Goal: Task Accomplishment & Management: Use online tool/utility

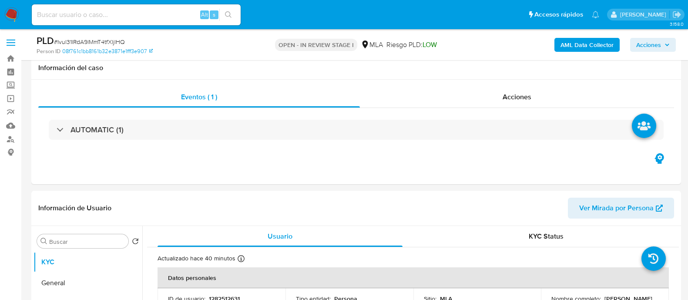
select select "10"
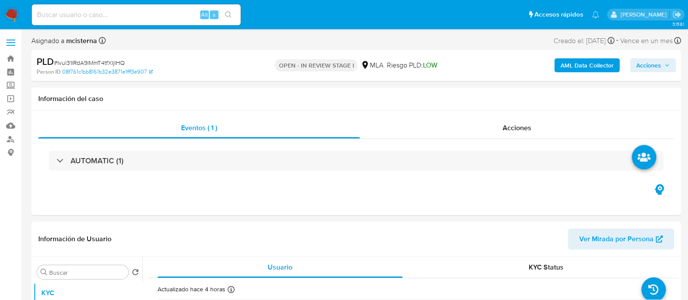
select select "10"
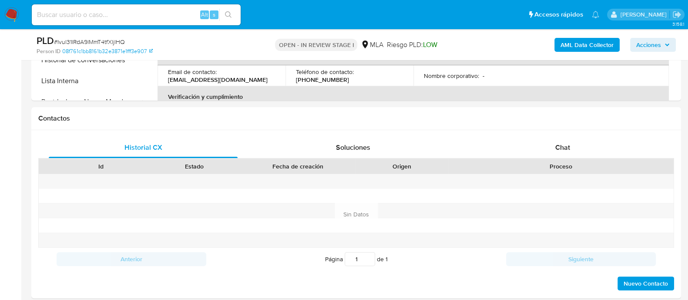
scroll to position [352, 0]
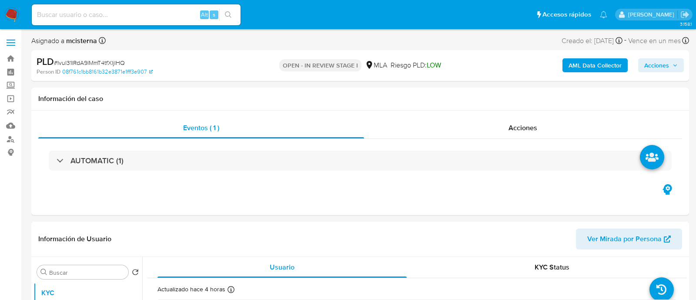
select select "10"
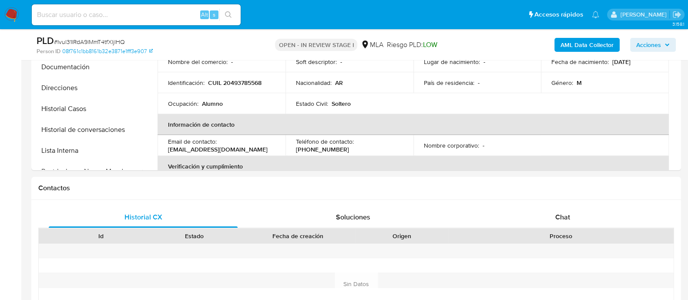
scroll to position [326, 0]
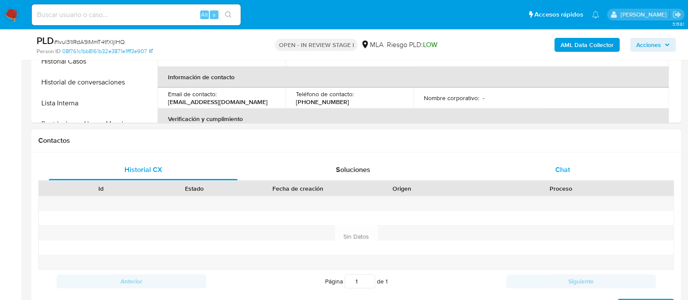
click at [582, 163] on div "Chat" at bounding box center [562, 169] width 189 height 21
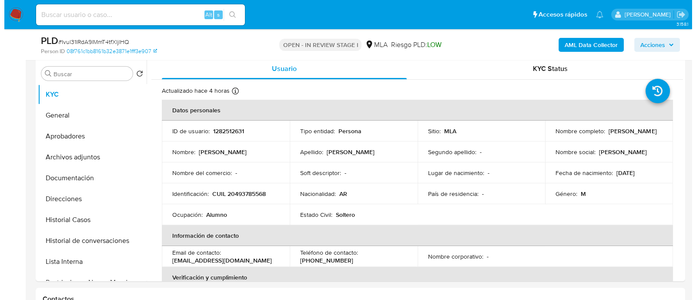
scroll to position [161, 0]
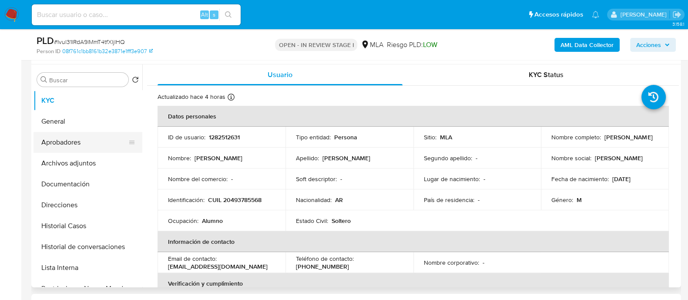
click at [71, 134] on button "Aprobadores" at bounding box center [85, 142] width 102 height 21
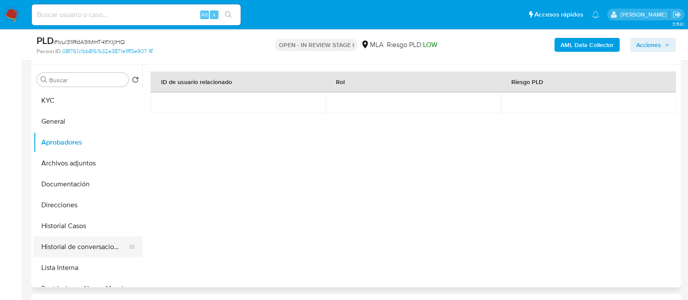
click at [92, 242] on button "Historial de conversaciones" at bounding box center [85, 246] width 102 height 21
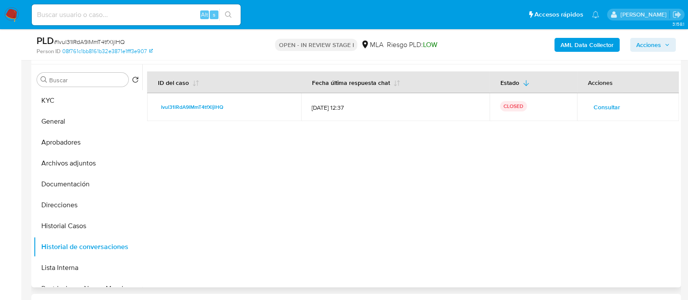
click at [611, 104] on span "Consultar" at bounding box center [607, 107] width 27 height 12
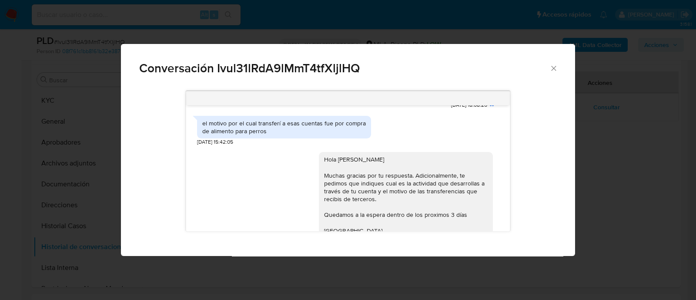
scroll to position [784, 0]
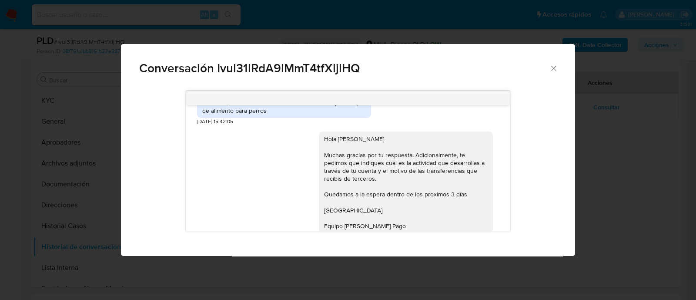
click at [220, 114] on div "el motivo por el cual transferí a esas cuentas fue por compra de alimento para …" at bounding box center [284, 107] width 164 height 16
copy div "el motivo por el cual transferí a esas cuentas fue por compra de alimento para …"
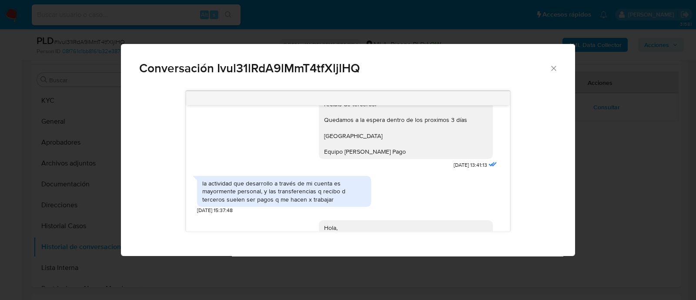
scroll to position [871, 0]
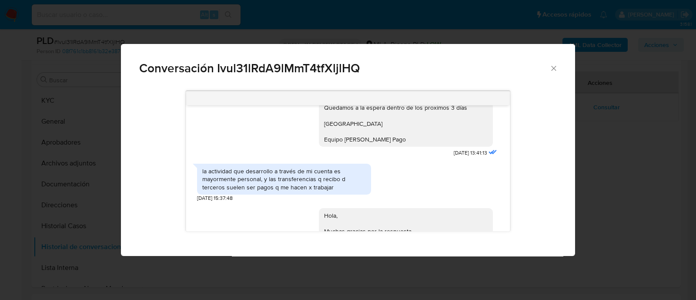
click at [257, 186] on div "la actividad que desarrollo a través de mi cuenta es mayormente personal, y las…" at bounding box center [284, 179] width 164 height 24
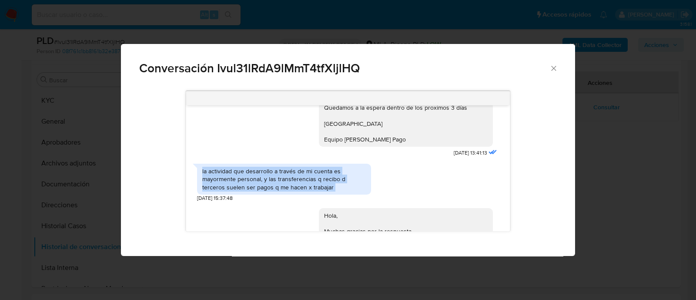
click at [257, 186] on div "la actividad que desarrollo a través de mi cuenta es mayormente personal, y las…" at bounding box center [284, 179] width 164 height 24
copy div "la actividad que desarrollo a través de mi cuenta es mayormente personal, y las…"
click at [92, 186] on div "Conversación Ivul31lRdA9lMmT4tfXljlHQ 18/08/2025 17:46:53 Hola, Esperamos que t…" at bounding box center [348, 150] width 696 height 300
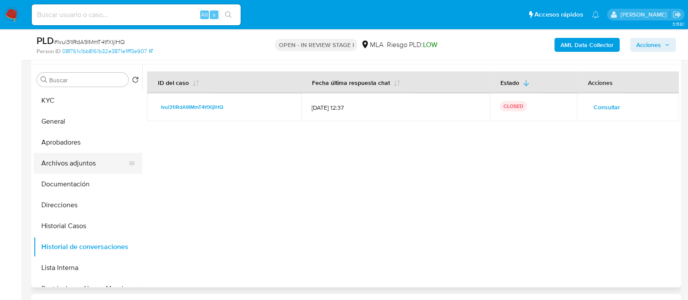
click at [74, 170] on button "Archivos adjuntos" at bounding box center [85, 163] width 102 height 21
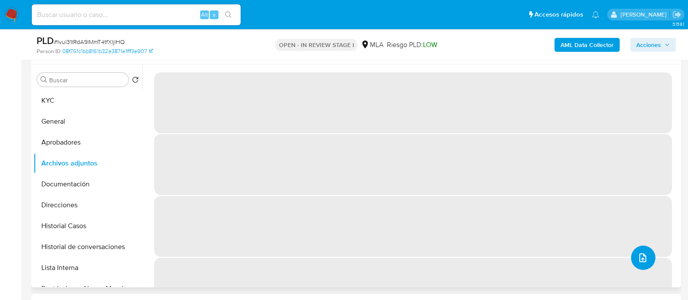
click at [645, 262] on button "upload-file" at bounding box center [643, 257] width 24 height 24
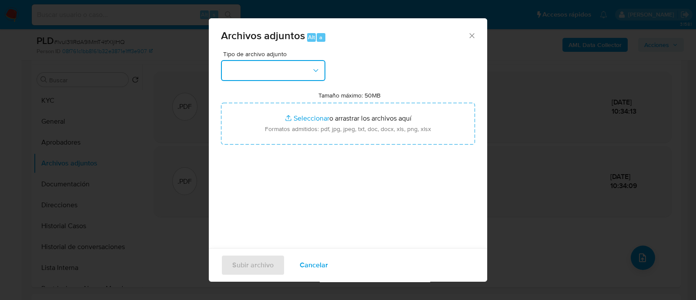
click at [312, 68] on icon "button" at bounding box center [316, 70] width 9 height 9
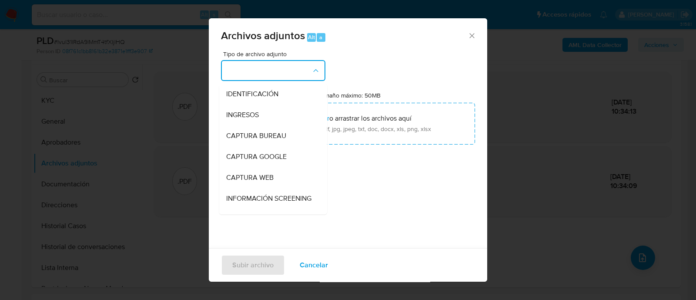
click at [405, 188] on div "Tipo de archivo adjunto IDENTIFICACIÓN INGRESOS CAPTURA BUREAU CAPTURA GOOGLE C…" at bounding box center [348, 153] width 254 height 205
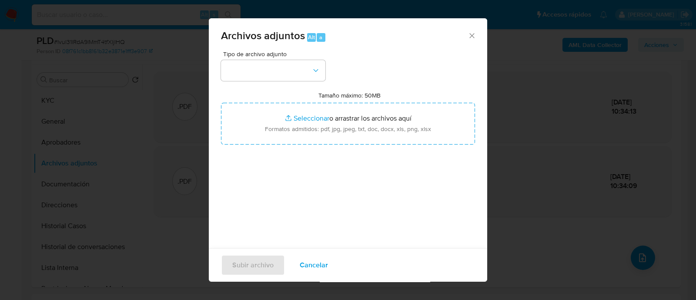
click at [324, 266] on span "Cancelar" at bounding box center [314, 264] width 28 height 19
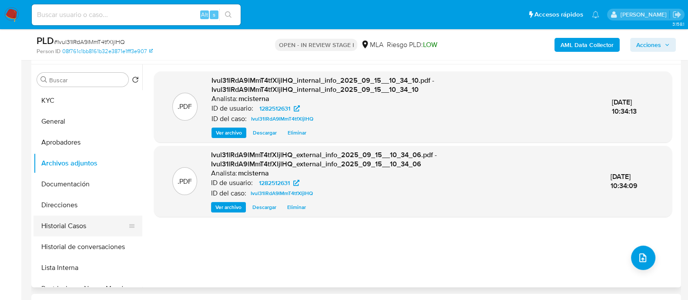
click at [79, 225] on button "Historial Casos" at bounding box center [85, 225] width 102 height 21
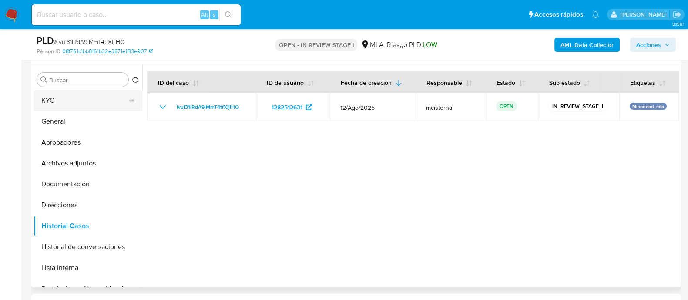
click at [65, 109] on button "KYC" at bounding box center [85, 100] width 102 height 21
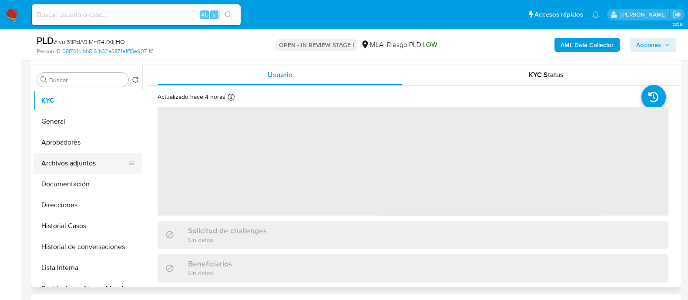
click at [65, 163] on button "Archivos adjuntos" at bounding box center [85, 163] width 102 height 21
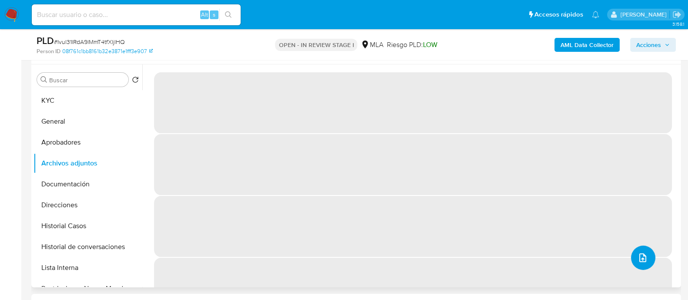
click at [640, 254] on icon "upload-file" at bounding box center [643, 257] width 10 height 10
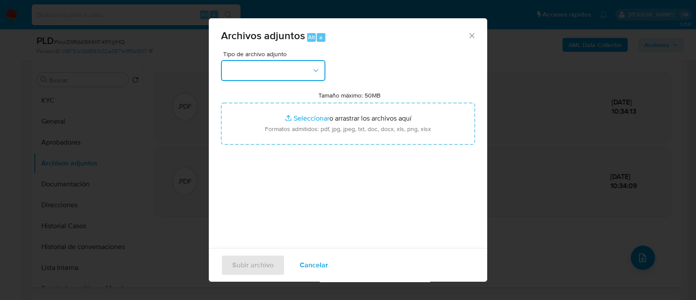
click at [309, 73] on button "button" at bounding box center [273, 70] width 104 height 21
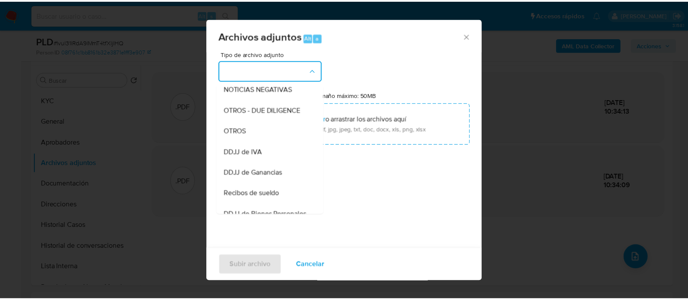
scroll to position [133, 0]
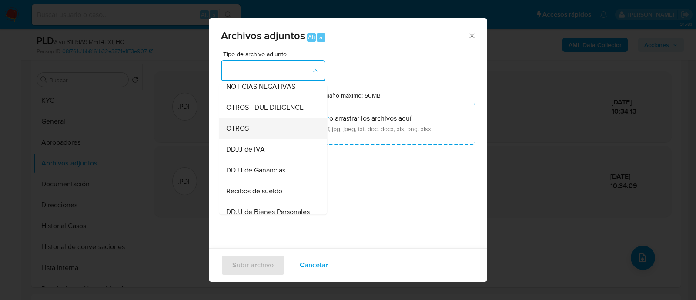
click at [286, 138] on div "OTROS" at bounding box center [270, 128] width 89 height 21
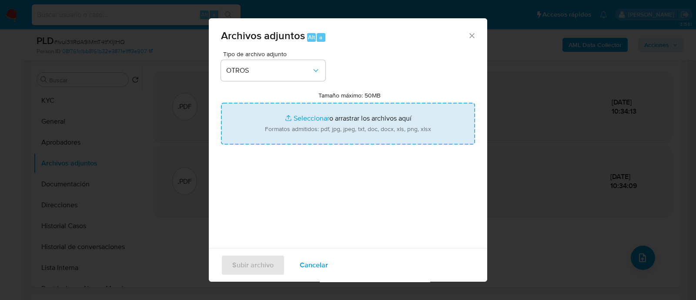
type input "C:\fakepath\Caselog Ivul31lRdA9lMmT4tfXljlHQ_2025_08_18_19_49_30.docx"
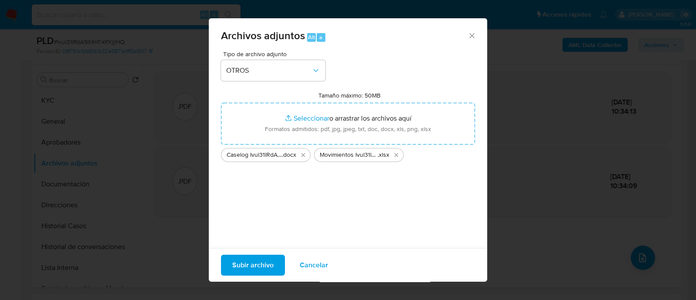
click at [256, 269] on span "Subir archivo" at bounding box center [252, 264] width 41 height 19
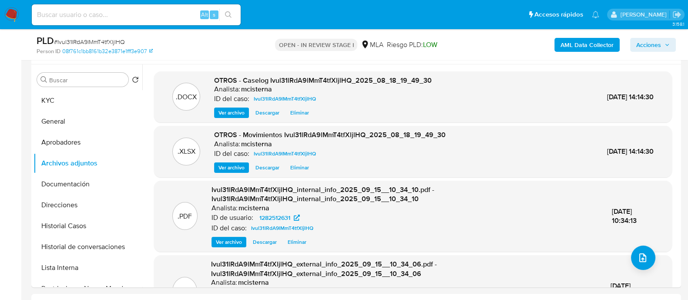
click at [641, 47] on span "Acciones" at bounding box center [648, 45] width 25 height 14
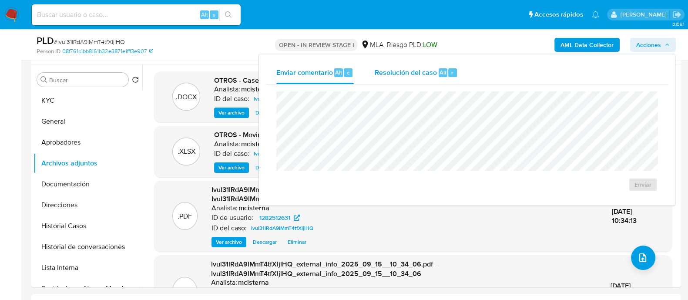
click at [409, 74] on span "Resolución del caso" at bounding box center [406, 72] width 62 height 10
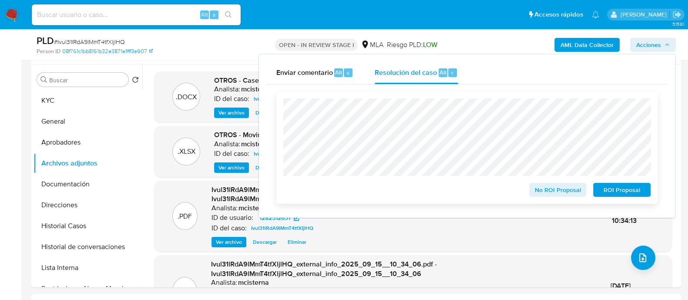
click at [633, 190] on span "ROI Proposal" at bounding box center [621, 190] width 45 height 12
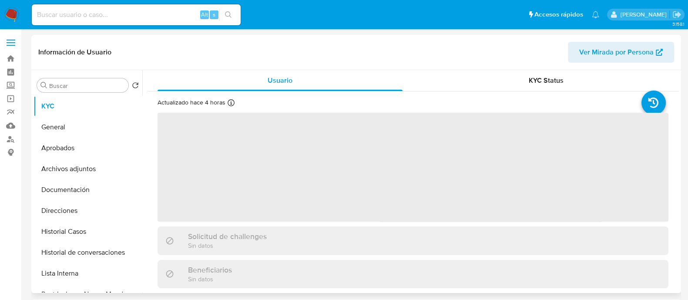
select select "10"
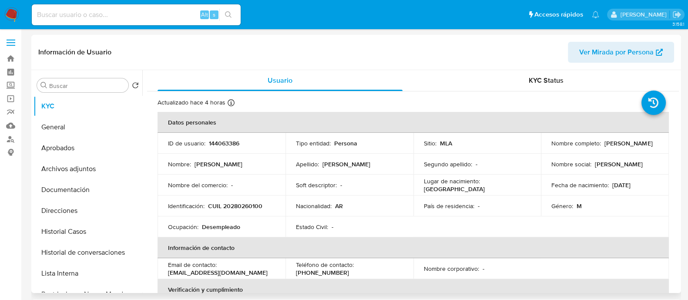
click at [226, 204] on p "CUIL 20280260100" at bounding box center [235, 206] width 54 height 8
click at [241, 205] on p "CUIL 20280260100" at bounding box center [235, 206] width 54 height 8
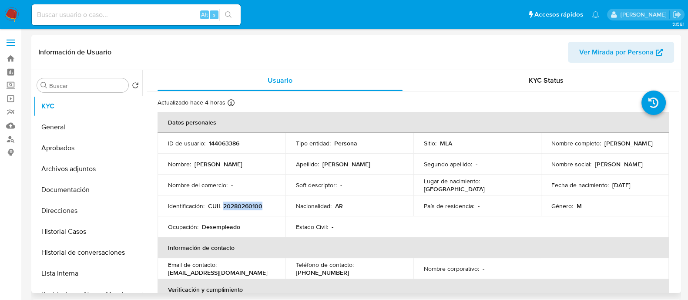
click at [241, 205] on p "CUIL 20280260100" at bounding box center [235, 206] width 54 height 8
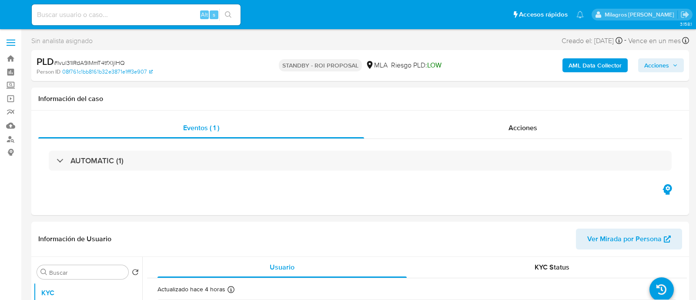
select select "10"
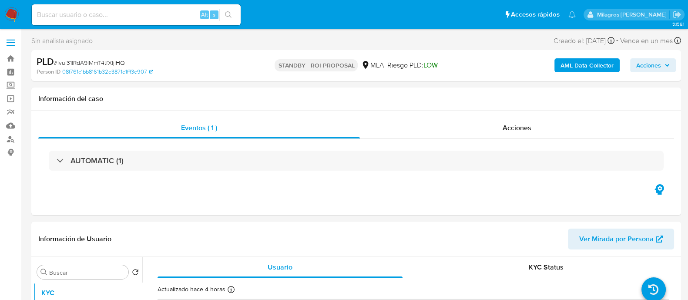
click at [1, 15] on nav "Pausado Ver notificaciones Alt s Accesos rápidos Presiona las siguientes teclas…" at bounding box center [344, 14] width 688 height 29
click at [11, 15] on img at bounding box center [11, 14] width 15 height 15
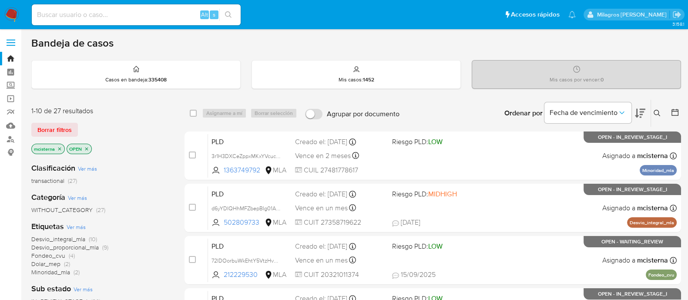
click at [659, 117] on button at bounding box center [658, 113] width 14 height 10
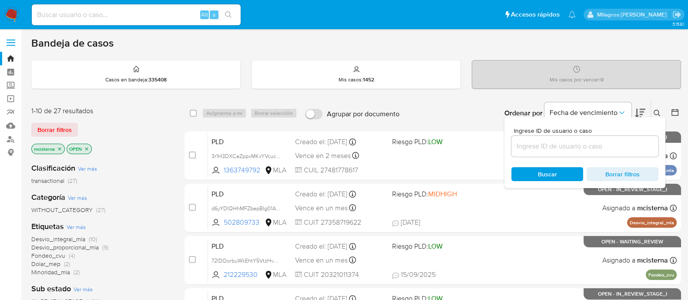
click at [574, 153] on div at bounding box center [584, 146] width 147 height 21
click at [569, 151] on input at bounding box center [584, 146] width 147 height 11
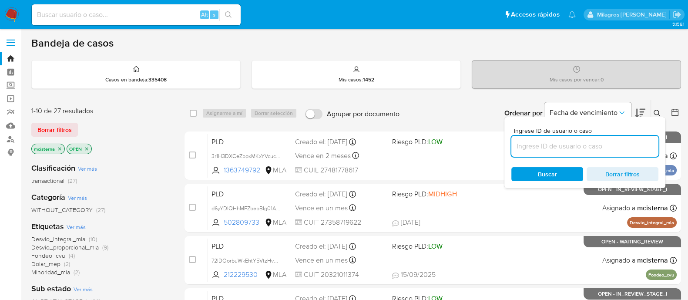
paste input "97161590"
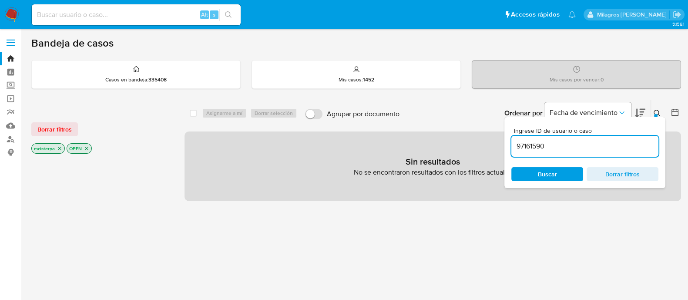
click at [562, 147] on input "97161590" at bounding box center [584, 146] width 147 height 11
type input "97161590"
click at [57, 150] on p "mcisterna" at bounding box center [48, 149] width 33 height 10
click at [59, 144] on p "mcisterna" at bounding box center [48, 149] width 33 height 10
click at [59, 148] on icon "close-filter" at bounding box center [59, 148] width 5 height 5
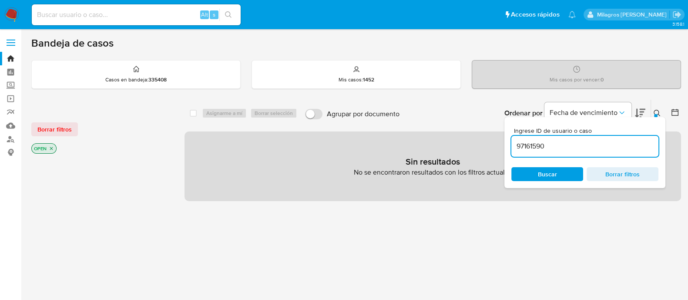
click at [59, 148] on div "OPEN" at bounding box center [100, 149] width 139 height 12
click at [51, 148] on icon "close-filter" at bounding box center [51, 148] width 5 height 5
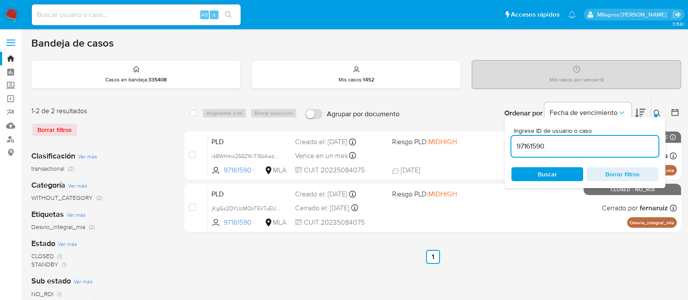
click at [658, 114] on icon at bounding box center [657, 113] width 7 height 7
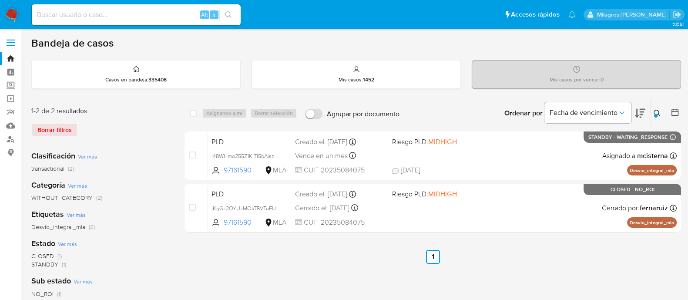
click at [172, 13] on input at bounding box center [136, 14] width 209 height 11
paste input "1363749792"
type input "1363749792"
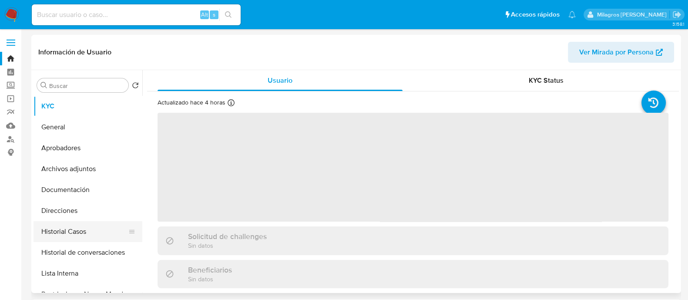
click at [81, 230] on button "Historial Casos" at bounding box center [85, 231] width 102 height 21
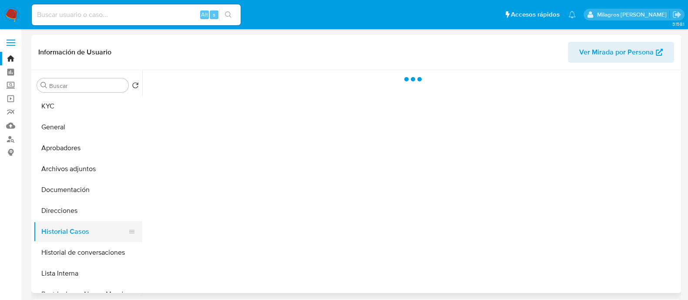
select select "10"
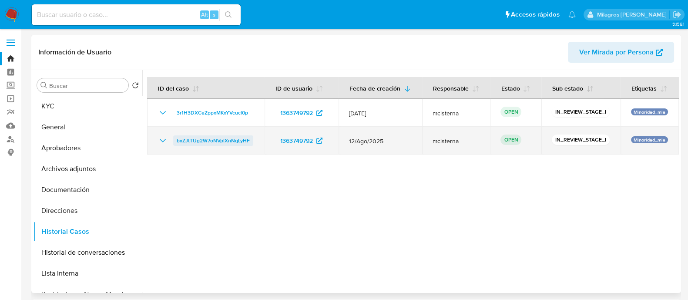
click at [207, 138] on span "bxZJtTUg2W7oNVplXnNqLyHF" at bounding box center [213, 140] width 73 height 10
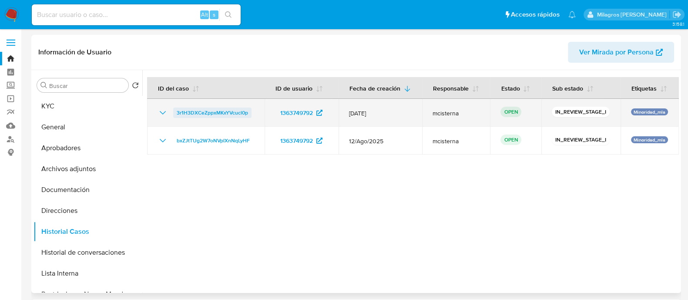
click at [213, 114] on span "3r1H3DXCeZppxMKxYVcucl0p" at bounding box center [212, 112] width 71 height 10
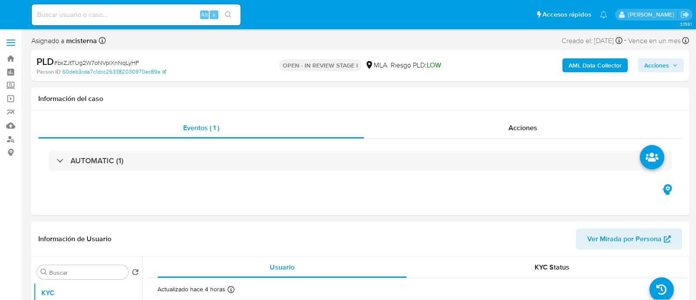
select select "10"
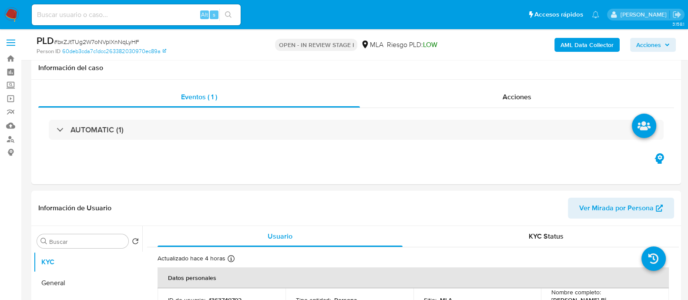
scroll to position [139, 0]
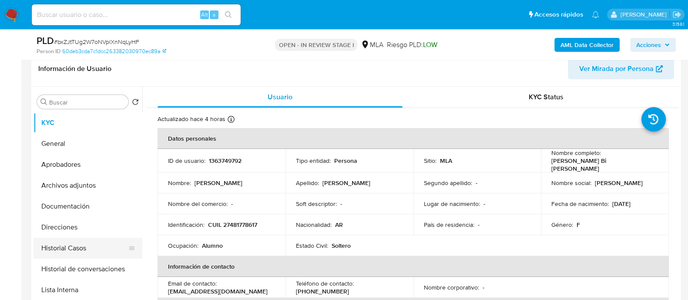
click at [115, 248] on button "Historial Casos" at bounding box center [85, 248] width 102 height 21
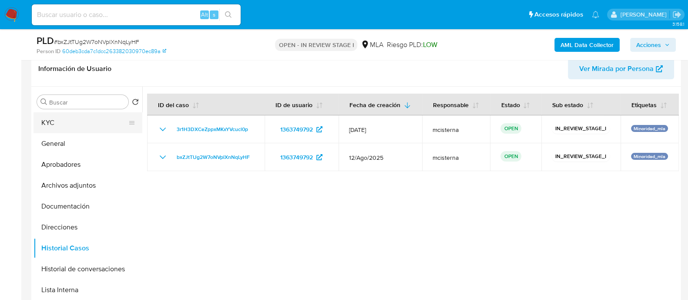
click at [107, 120] on button "KYC" at bounding box center [85, 122] width 102 height 21
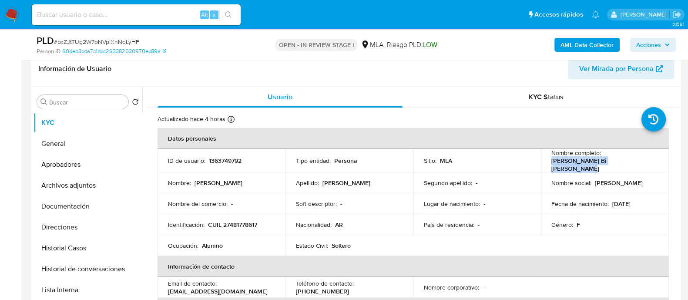
drag, startPoint x: 550, startPoint y: 164, endPoint x: 637, endPoint y: 165, distance: 87.1
click at [637, 165] on div "Nombre completo : Madeleine Bi Galvan Hernandez" at bounding box center [604, 161] width 107 height 24
copy p "[PERSON_NAME] Bi [PERSON_NAME]"
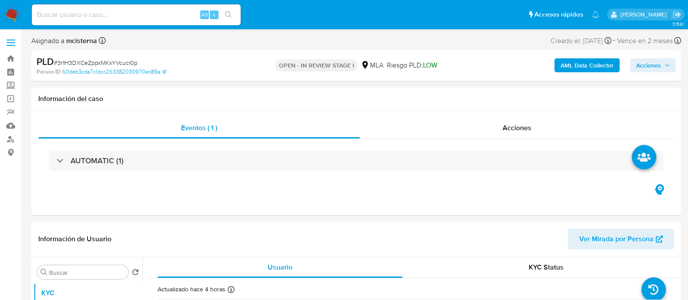
select select "10"
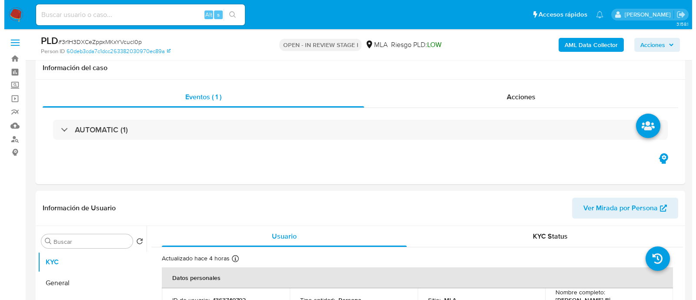
scroll to position [170, 0]
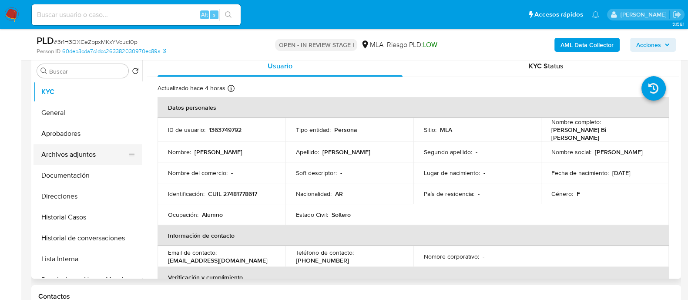
click at [80, 147] on button "Archivos adjuntos" at bounding box center [85, 154] width 102 height 21
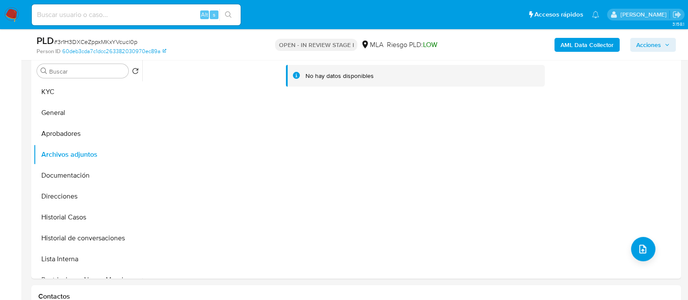
click at [588, 49] on b "AML Data Collector" at bounding box center [587, 45] width 53 height 14
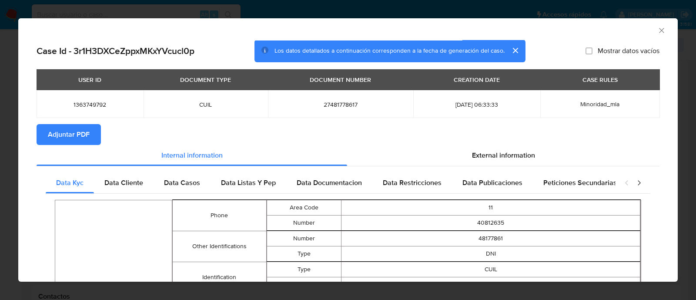
click at [92, 141] on button "Adjuntar PDF" at bounding box center [69, 134] width 64 height 21
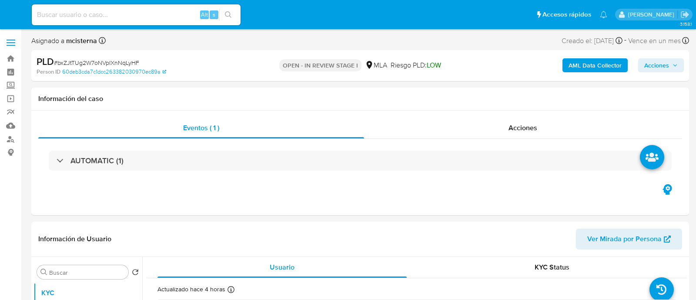
select select "10"
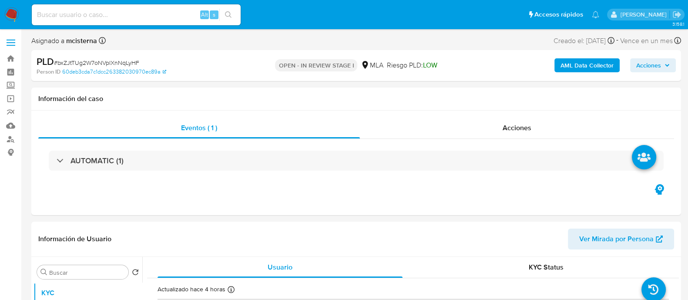
scroll to position [84, 0]
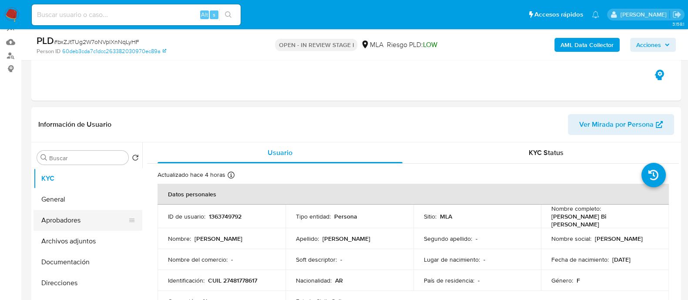
click at [61, 217] on button "Aprobadores" at bounding box center [85, 220] width 102 height 21
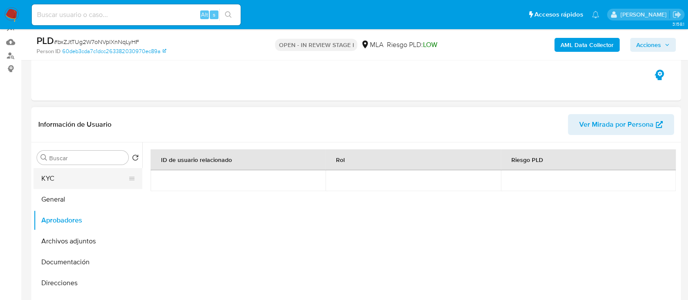
click at [78, 175] on button "KYC" at bounding box center [85, 178] width 102 height 21
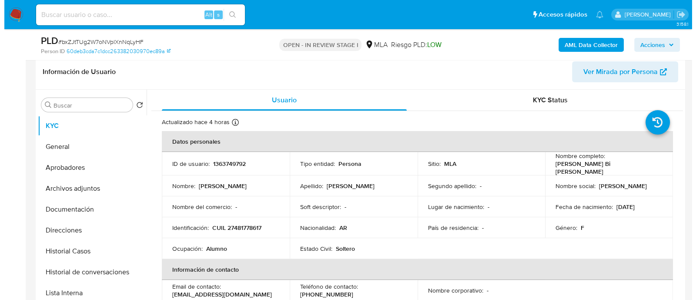
scroll to position [138, 0]
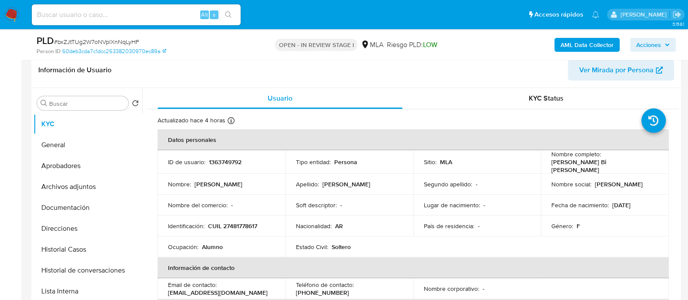
drag, startPoint x: 166, startPoint y: 287, endPoint x: 284, endPoint y: 289, distance: 117.5
click at [284, 289] on td "Email de contacto : [EMAIL_ADDRESS][DOMAIN_NAME]" at bounding box center [222, 288] width 128 height 21
copy p "[EMAIL_ADDRESS][DOMAIN_NAME]"
click at [114, 277] on button "Historial de conversaciones" at bounding box center [85, 270] width 102 height 21
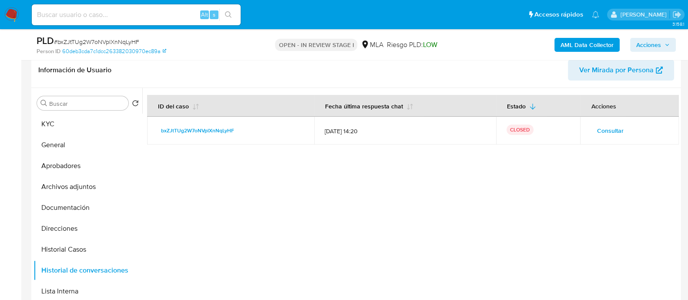
click at [599, 129] on span "Consultar" at bounding box center [610, 130] width 27 height 12
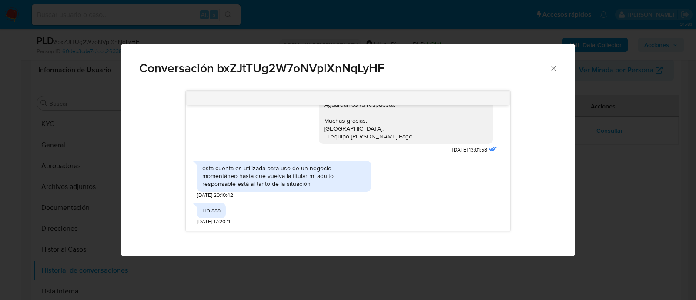
scroll to position [522, 0]
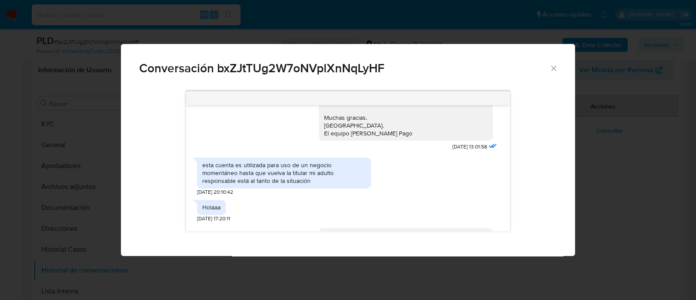
click at [287, 185] on div "esta cuenta es utilizada para uso de un negocio momentáneo hasta que vuelva la …" at bounding box center [284, 173] width 164 height 24
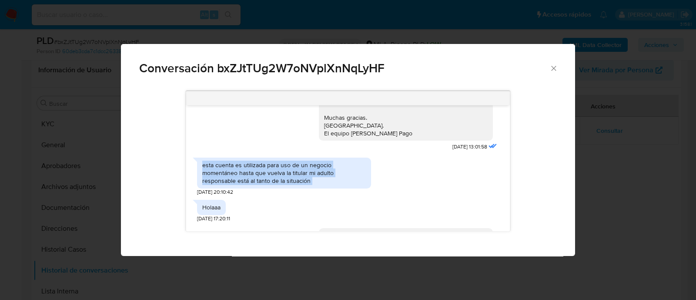
click at [287, 185] on div "esta cuenta es utilizada para uso de un negocio momentáneo hasta que vuelva la …" at bounding box center [284, 173] width 164 height 24
copy div "esta cuenta es utilizada para uso de un negocio momentáneo hasta que vuelva la …"
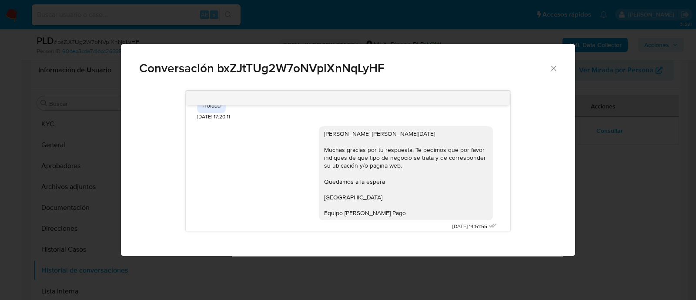
scroll to position [645, 0]
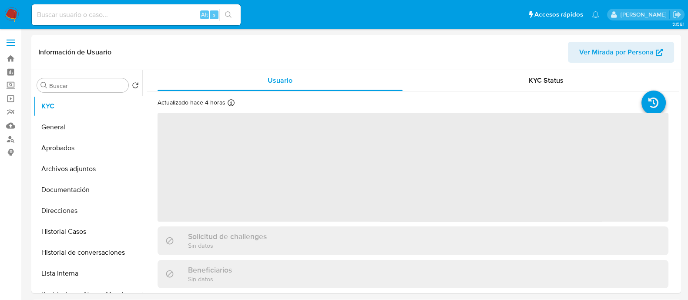
select select "10"
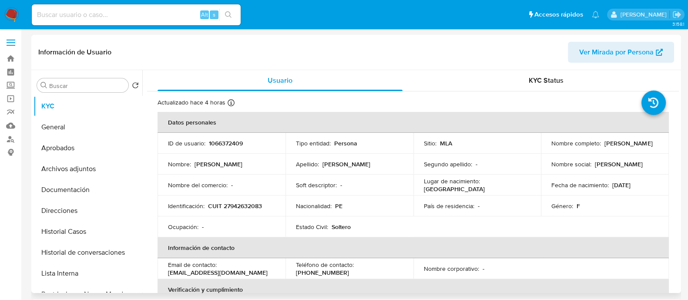
click at [238, 210] on td "Identificación : CUIT 27942632083" at bounding box center [222, 205] width 128 height 21
click at [237, 208] on p "CUIT 27942632083" at bounding box center [235, 206] width 54 height 8
copy p "27942632083"
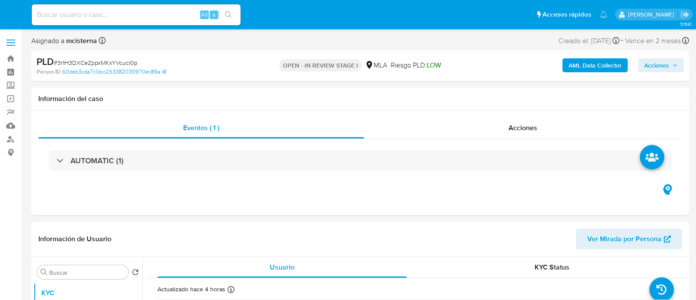
select select "10"
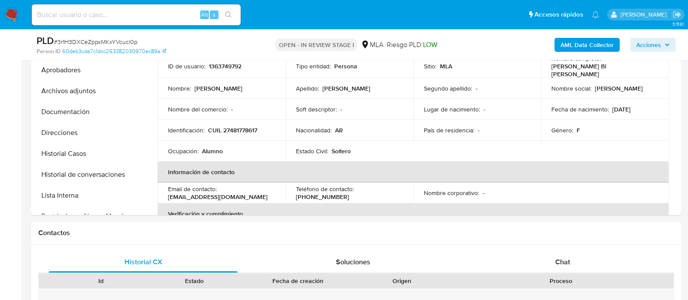
scroll to position [292, 0]
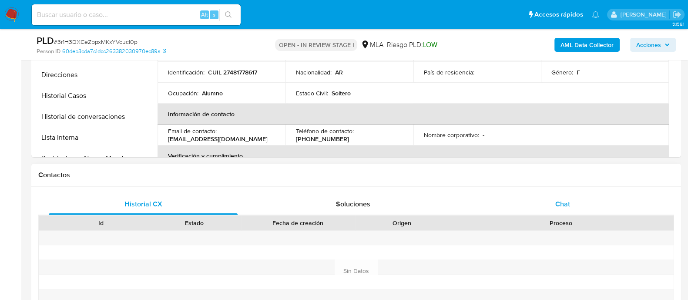
click at [562, 205] on span "Chat" at bounding box center [562, 204] width 15 height 10
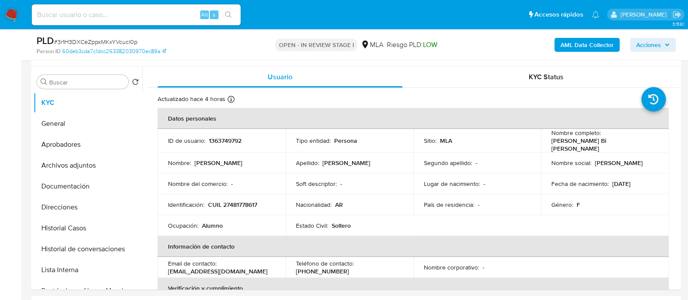
scroll to position [107, 0]
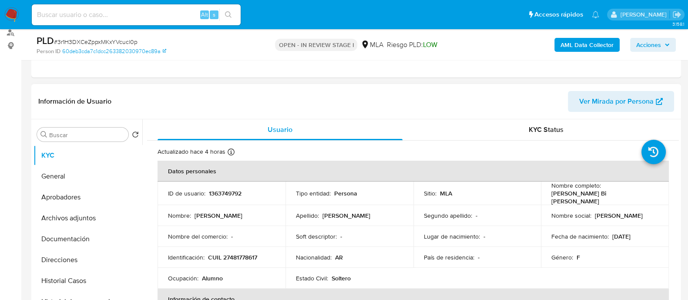
click at [433, 101] on header "Información de Usuario Ver Mirada por Persona" at bounding box center [356, 101] width 636 height 21
click at [115, 220] on button "Archivos adjuntos" at bounding box center [85, 218] width 102 height 21
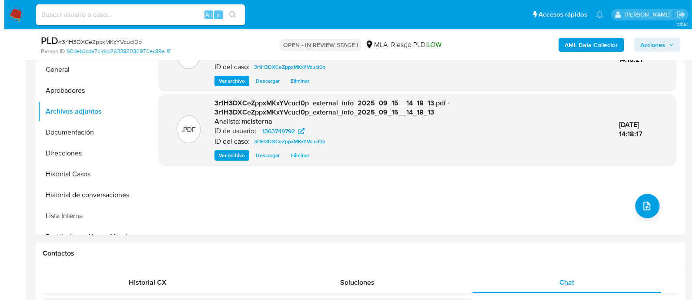
scroll to position [222, 0]
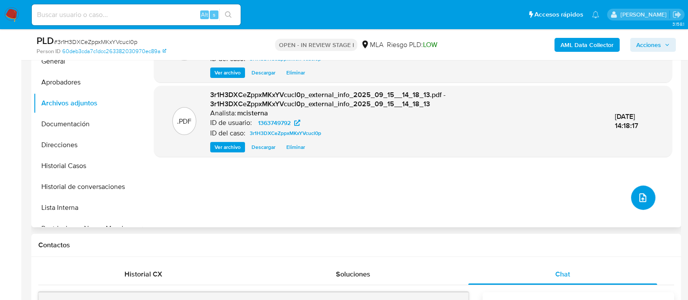
click at [639, 193] on icon "upload-file" at bounding box center [642, 197] width 7 height 9
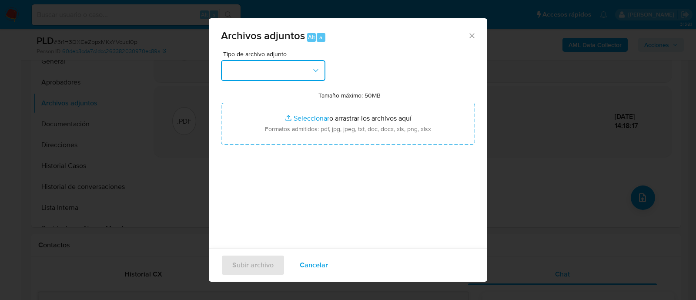
click at [308, 68] on button "button" at bounding box center [273, 70] width 104 height 21
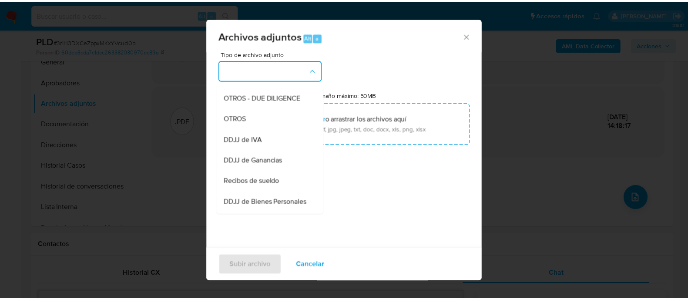
scroll to position [151, 0]
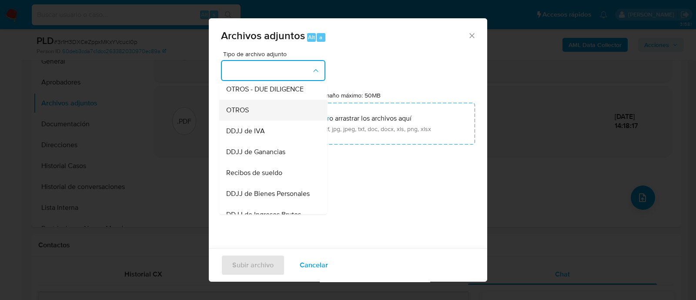
click at [275, 121] on div "OTROS" at bounding box center [270, 110] width 89 height 21
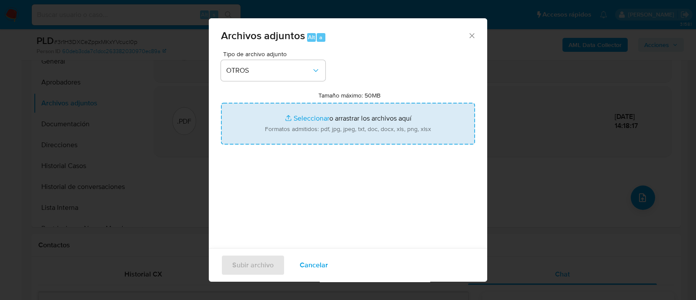
type input "C:\fakepath\Caselog 3r1H3DXCeZppxMKxYVcucl0p_2025_09_15_09_19_50.docx"
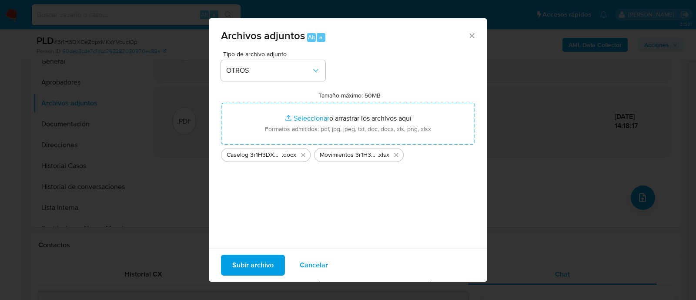
click at [242, 266] on span "Subir archivo" at bounding box center [252, 264] width 41 height 19
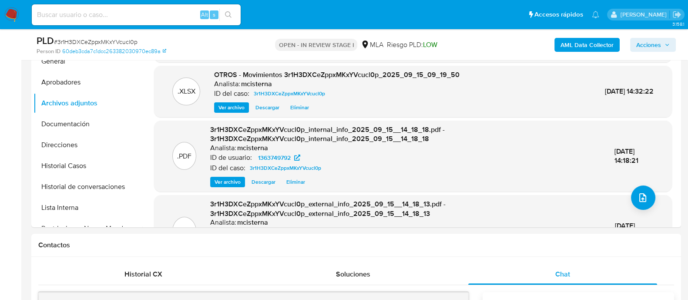
click at [647, 44] on span "Acciones" at bounding box center [648, 45] width 25 height 14
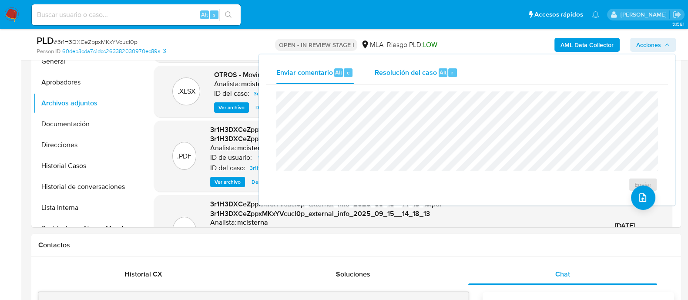
click at [424, 70] on span "Resolución del caso" at bounding box center [406, 72] width 62 height 10
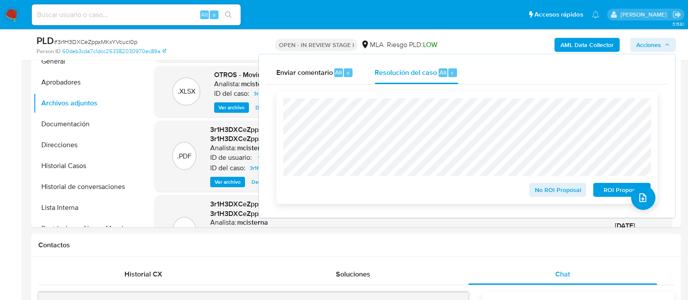
click at [608, 193] on span "ROI Proposal" at bounding box center [621, 190] width 45 height 12
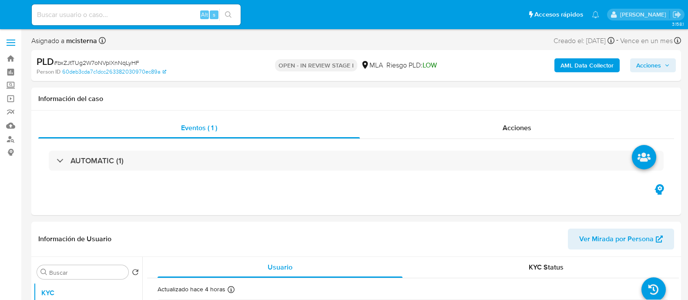
select select "10"
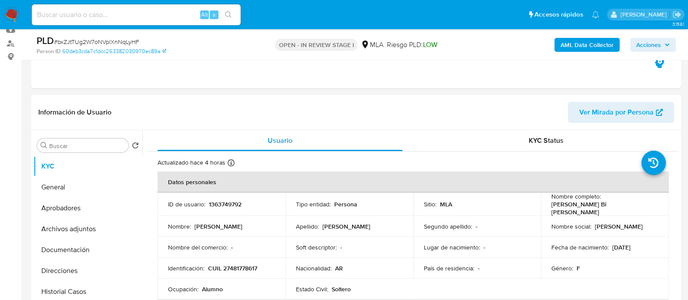
scroll to position [97, 0]
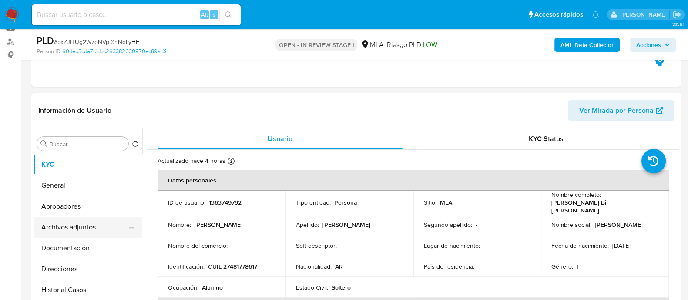
click at [104, 219] on button "Archivos adjuntos" at bounding box center [85, 227] width 102 height 21
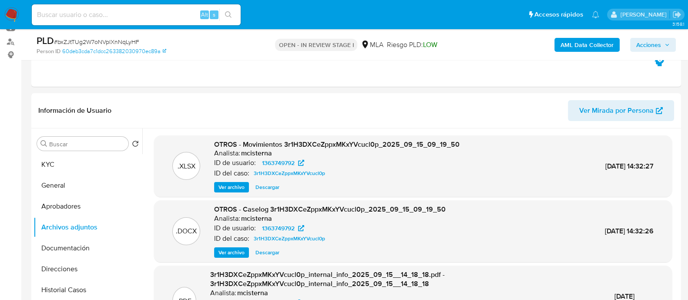
click at [659, 44] on span "Acciones" at bounding box center [648, 45] width 25 height 14
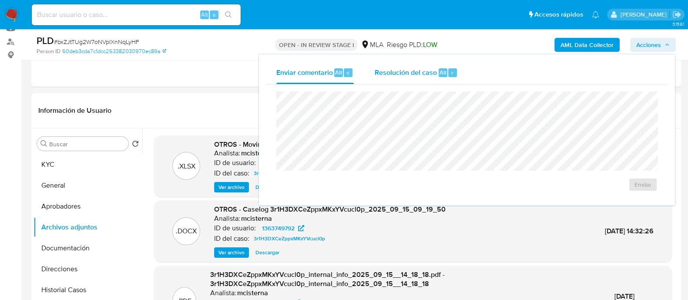
click at [452, 79] on div "Resolución del caso Alt r" at bounding box center [416, 72] width 83 height 23
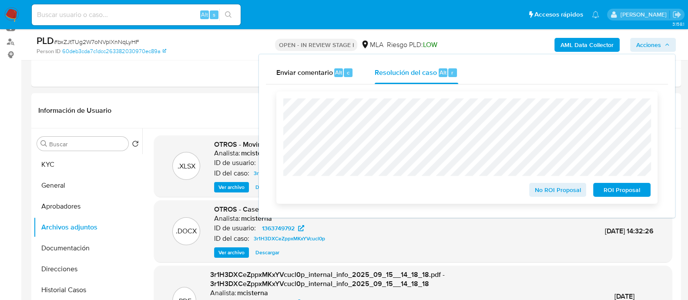
click at [614, 187] on span "ROI Proposal" at bounding box center [621, 190] width 45 height 12
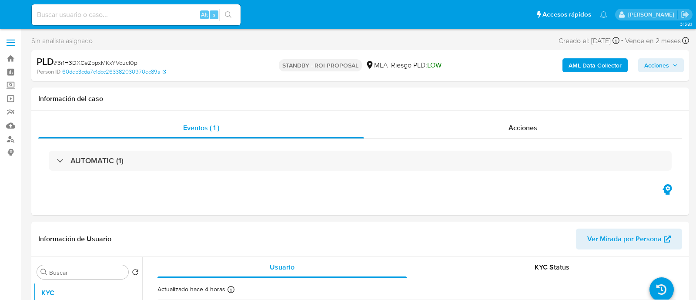
select select "10"
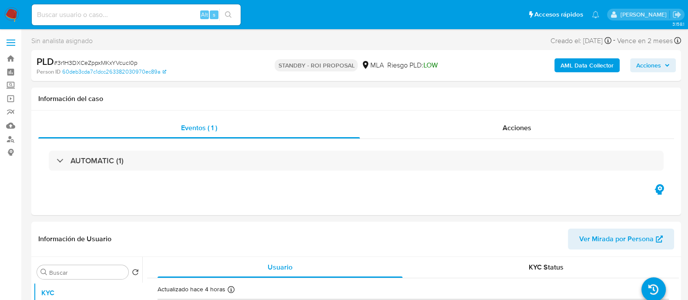
click at [148, 10] on input at bounding box center [136, 14] width 209 height 11
paste input "707108904"
type input "707108904"
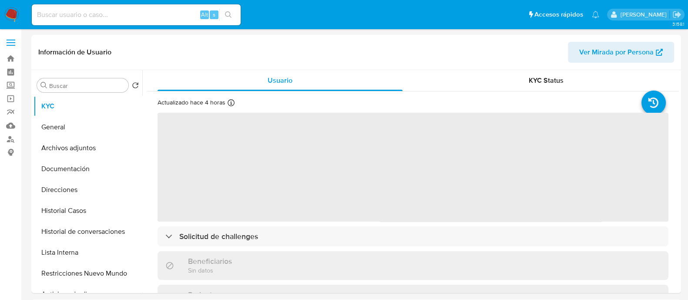
select select "10"
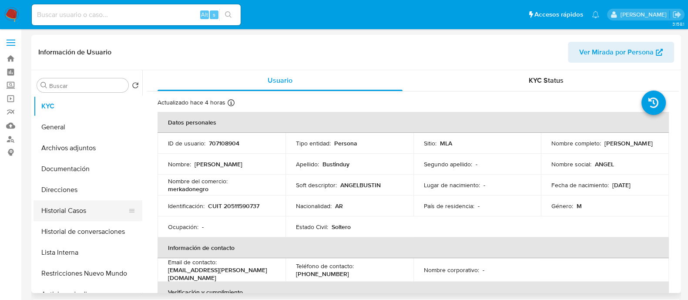
click at [99, 210] on button "Historial Casos" at bounding box center [85, 210] width 102 height 21
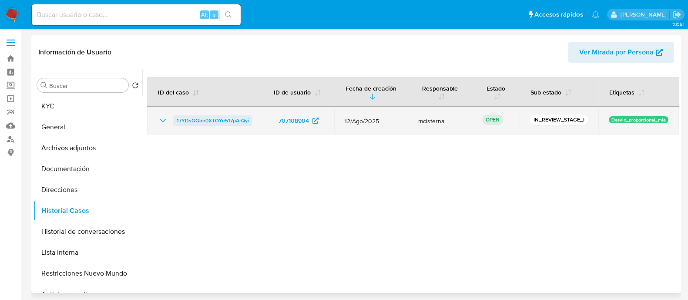
click at [222, 119] on span "17YDsGGbh0XTOYe517pArQyi" at bounding box center [213, 120] width 72 height 10
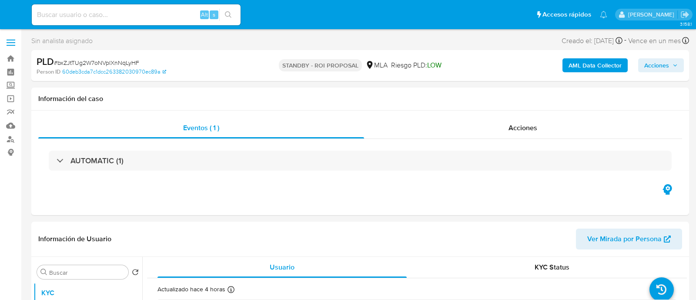
select select "10"
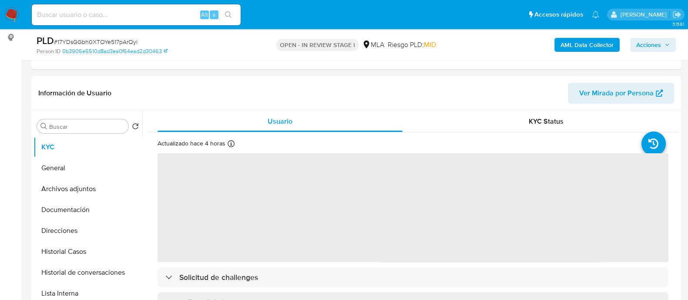
select select "10"
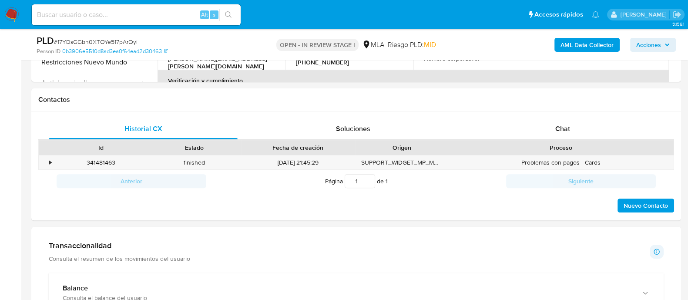
scroll to position [365, 0]
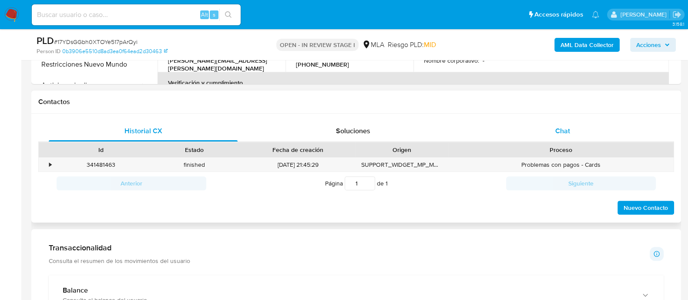
click at [559, 129] on span "Chat" at bounding box center [562, 131] width 15 height 10
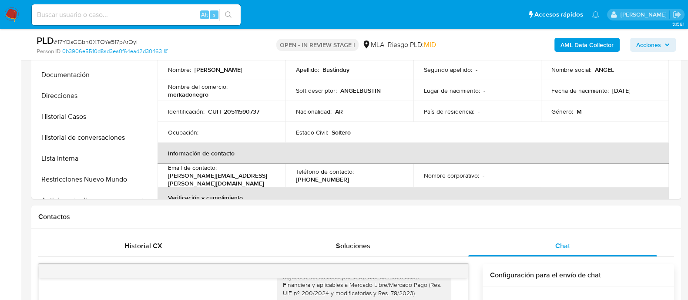
scroll to position [175, 0]
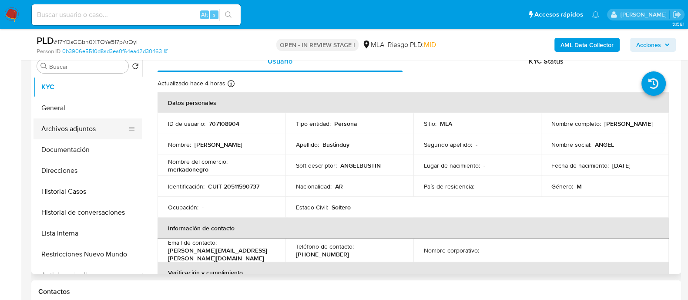
click at [87, 122] on button "Archivos adjuntos" at bounding box center [85, 128] width 102 height 21
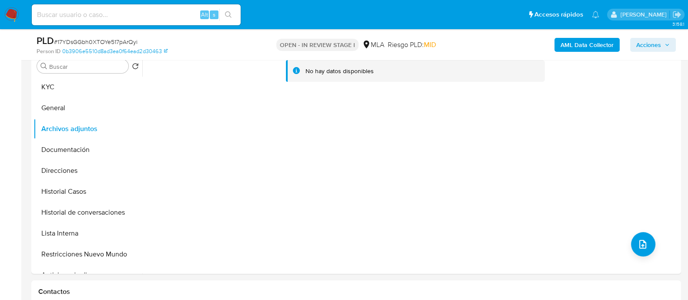
click at [592, 39] on b "AML Data Collector" at bounding box center [587, 45] width 53 height 14
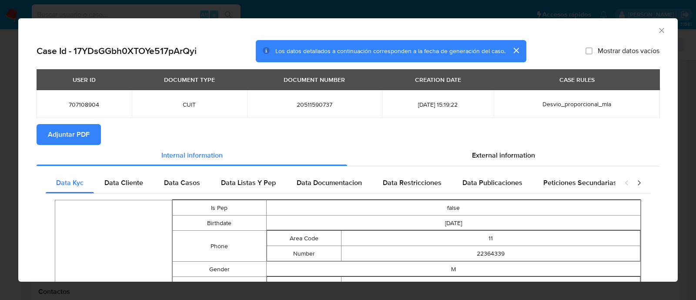
click at [89, 141] on span "Adjuntar PDF" at bounding box center [69, 134] width 42 height 19
click at [658, 31] on icon "Cerrar ventana" at bounding box center [662, 30] width 9 height 9
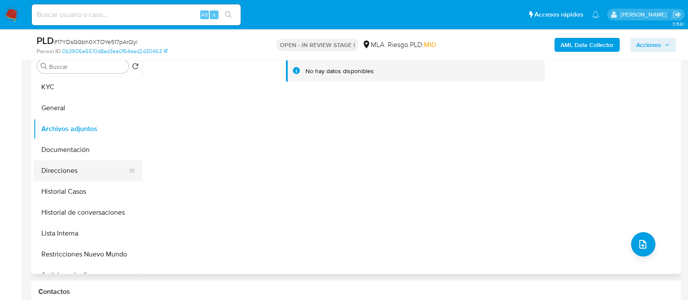
click at [52, 175] on button "Direcciones" at bounding box center [85, 170] width 102 height 21
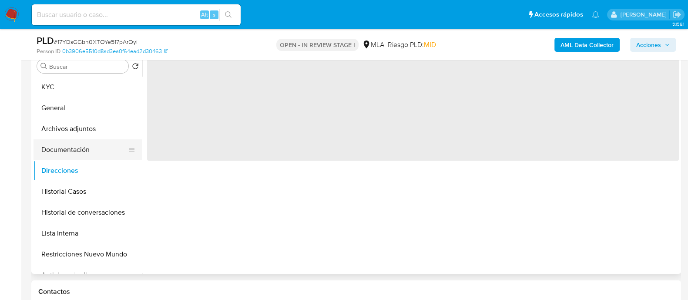
click at [57, 150] on button "Documentación" at bounding box center [85, 149] width 102 height 21
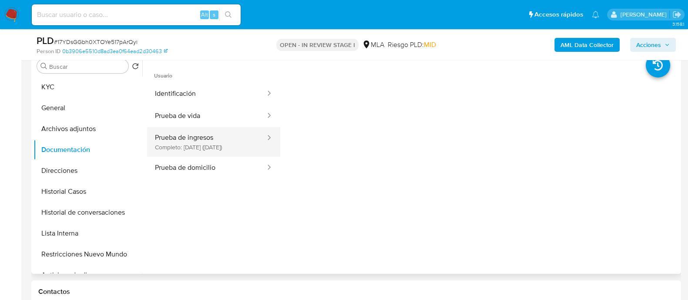
click at [207, 139] on button "Prueba de ingresos Completo: 01/07/2024 (hace un año)" at bounding box center [206, 142] width 119 height 30
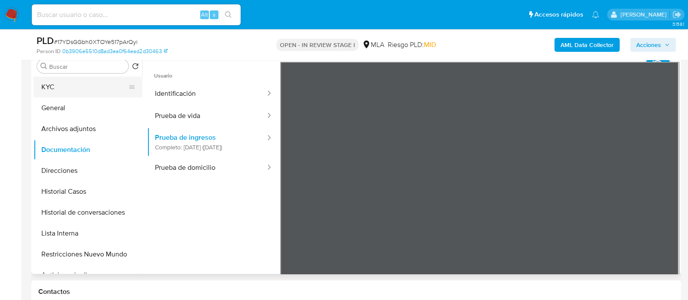
click at [79, 79] on button "KYC" at bounding box center [85, 87] width 102 height 21
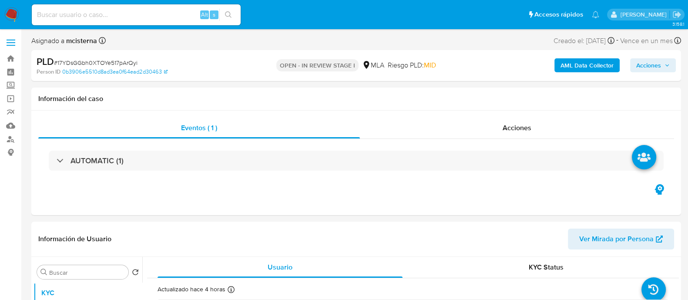
select select "10"
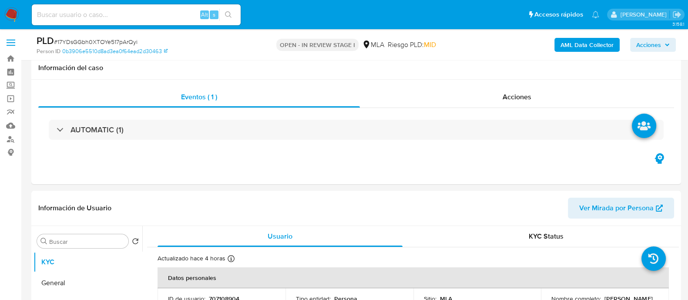
scroll to position [73, 0]
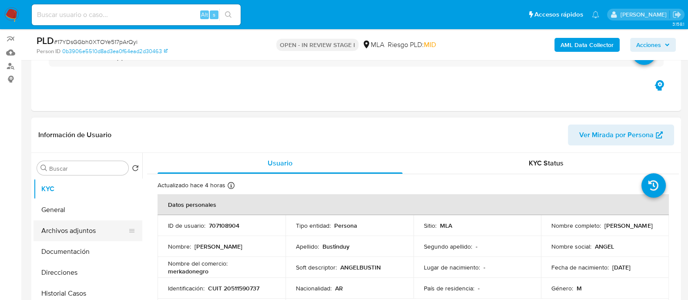
click at [88, 227] on button "Archivos adjuntos" at bounding box center [85, 230] width 102 height 21
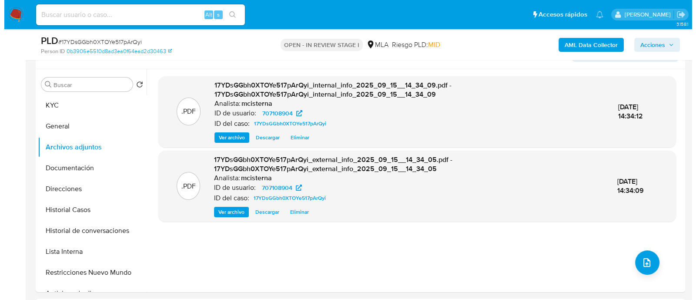
scroll to position [161, 0]
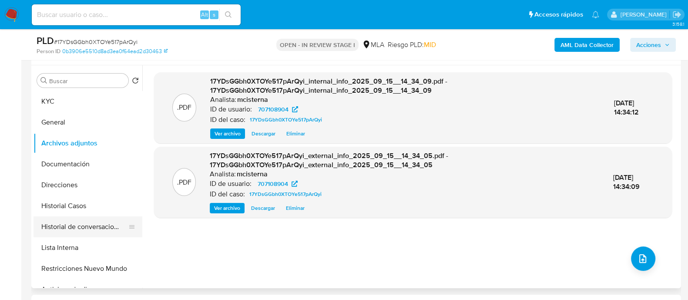
click at [104, 223] on button "Historial de conversaciones" at bounding box center [85, 226] width 102 height 21
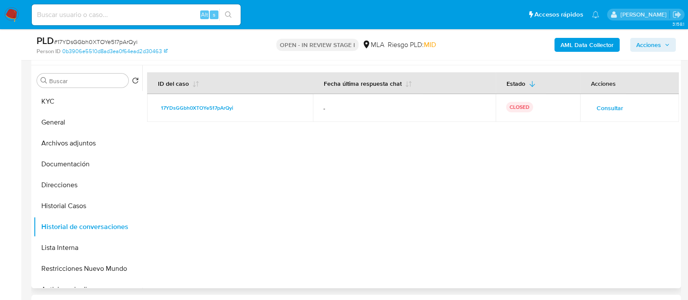
click at [608, 114] on span "Consultar" at bounding box center [610, 108] width 27 height 12
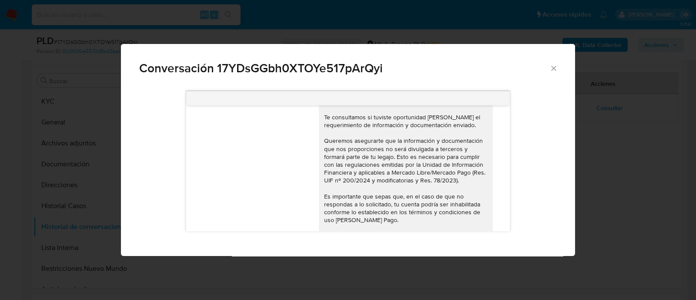
scroll to position [868, 0]
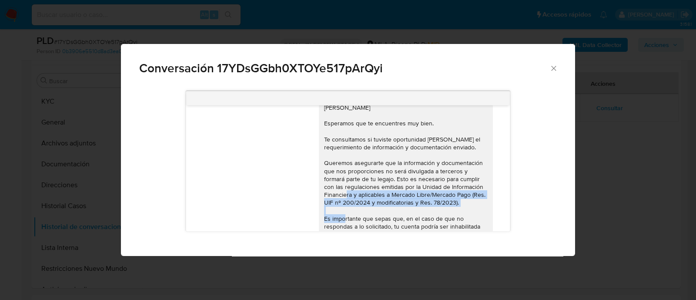
drag, startPoint x: 510, startPoint y: 205, endPoint x: 512, endPoint y: 217, distance: 12.8
click at [512, 217] on div "18/08/2025 17:40:59 Hola, Esperamos que te encuentres muy bien. Te consultamos …" at bounding box center [348, 161] width 418 height 153
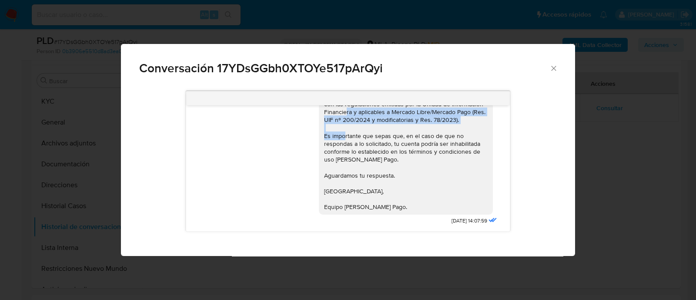
click at [551, 66] on icon "Cerrar" at bounding box center [553, 68] width 5 height 5
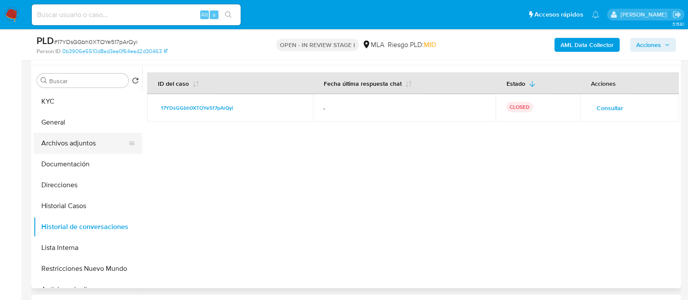
click at [81, 138] on button "Archivos adjuntos" at bounding box center [85, 143] width 102 height 21
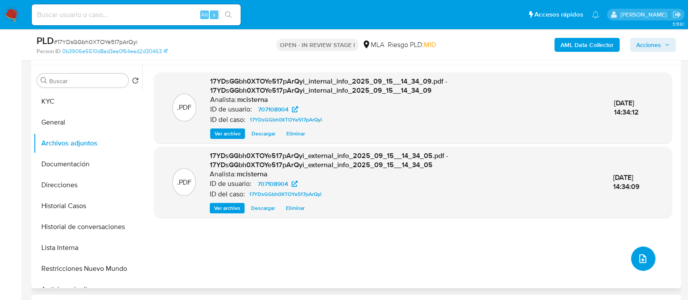
click at [644, 258] on icon "upload-file" at bounding box center [643, 258] width 10 height 10
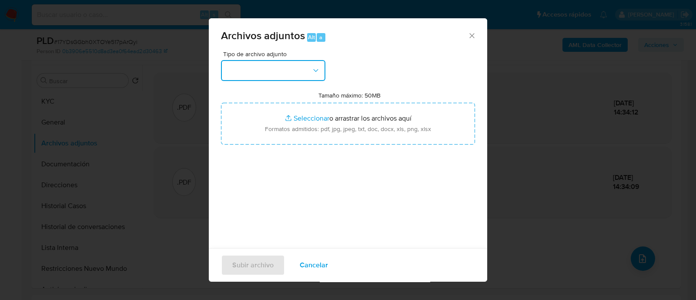
click at [291, 67] on button "button" at bounding box center [273, 70] width 104 height 21
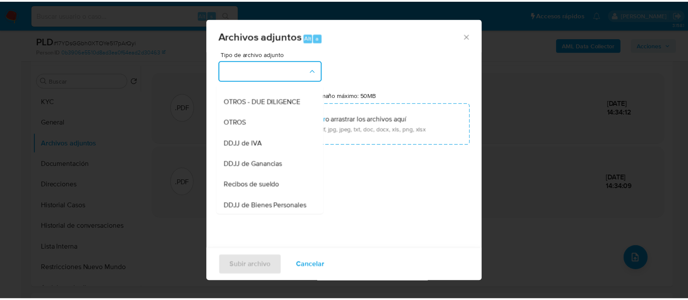
scroll to position [138, 0]
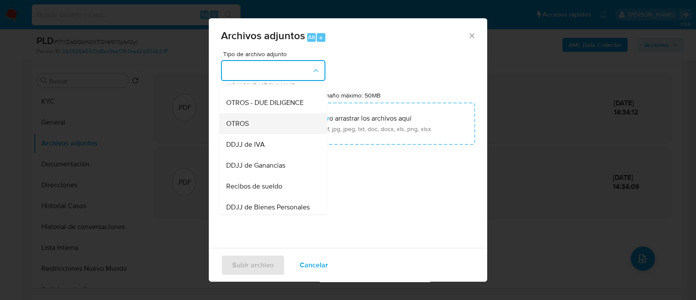
click at [290, 134] on div "OTROS" at bounding box center [270, 123] width 89 height 21
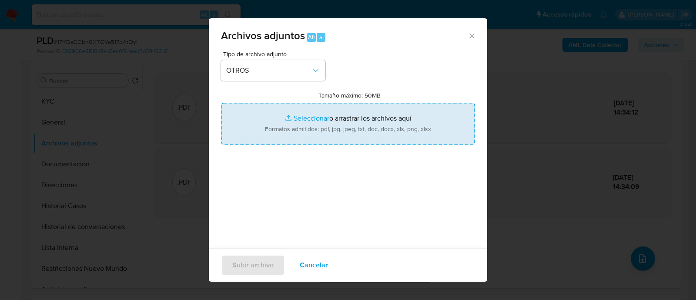
type input "C:\fakepath\Correo electronico.pdf"
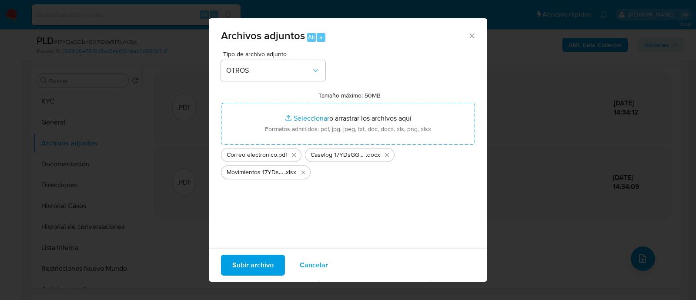
click at [251, 253] on div "Subir archivo Cancelar" at bounding box center [348, 265] width 279 height 34
click at [250, 257] on span "Subir archivo" at bounding box center [252, 264] width 41 height 19
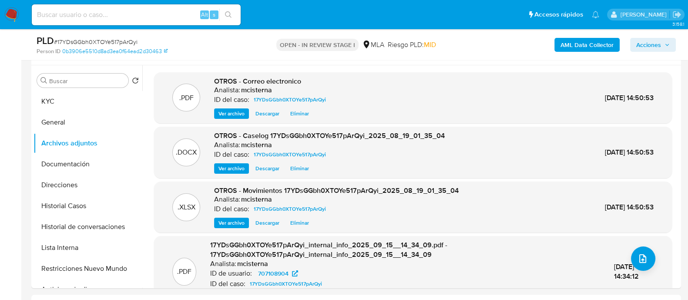
click at [658, 47] on span "Acciones" at bounding box center [648, 45] width 25 height 14
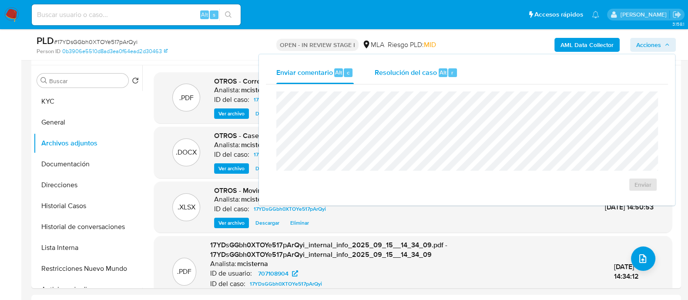
click at [424, 73] on span "Resolución del caso" at bounding box center [406, 72] width 62 height 10
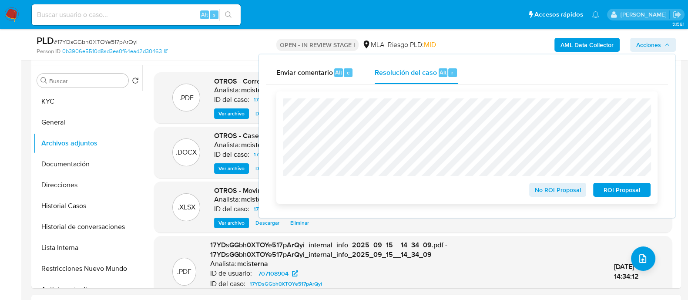
click at [601, 188] on span "ROI Proposal" at bounding box center [621, 190] width 45 height 12
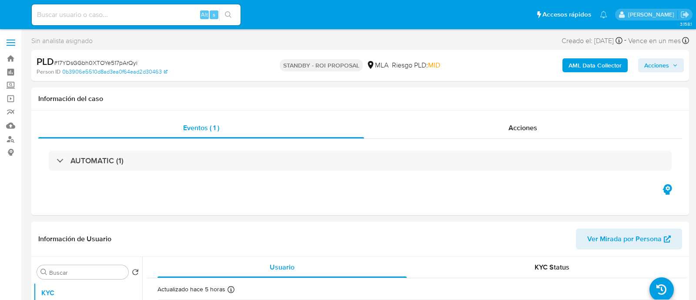
select select "10"
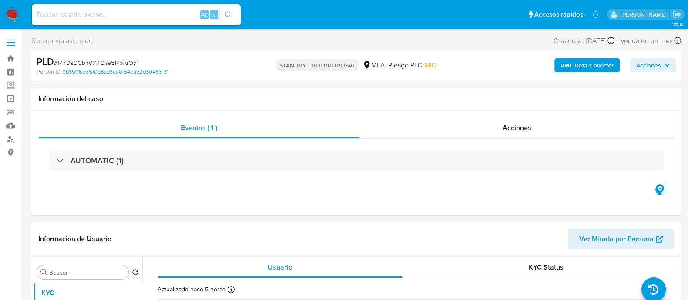
click at [170, 7] on div "Alt s" at bounding box center [136, 14] width 209 height 21
click at [159, 11] on input at bounding box center [136, 14] width 209 height 11
paste input "97161590"
type input "97161590"
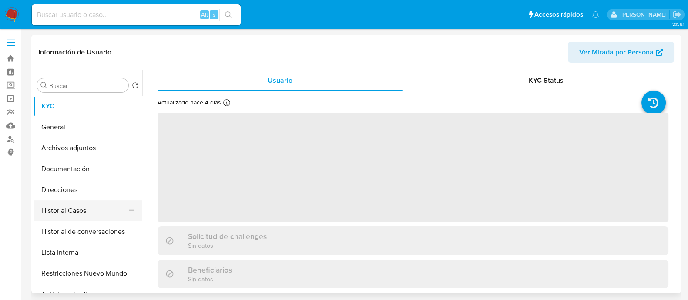
click at [99, 208] on button "Historial Casos" at bounding box center [85, 210] width 102 height 21
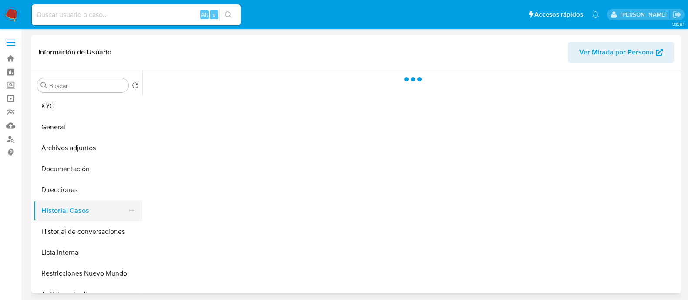
select select "10"
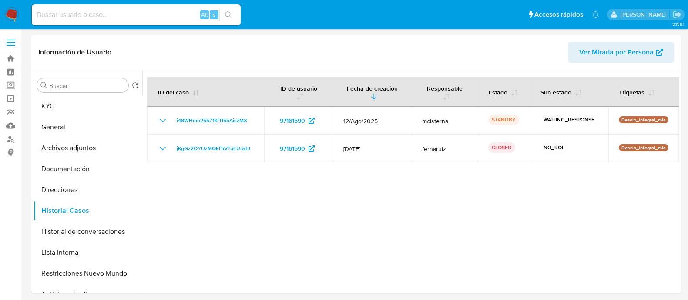
click at [157, 16] on input at bounding box center [136, 14] width 209 height 11
paste input "557501130"
type input "557501130"
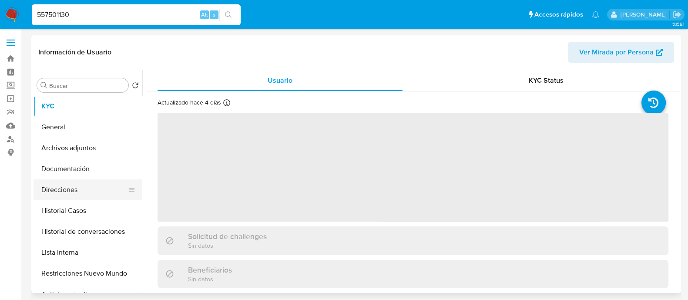
click at [81, 198] on button "Direcciones" at bounding box center [85, 189] width 102 height 21
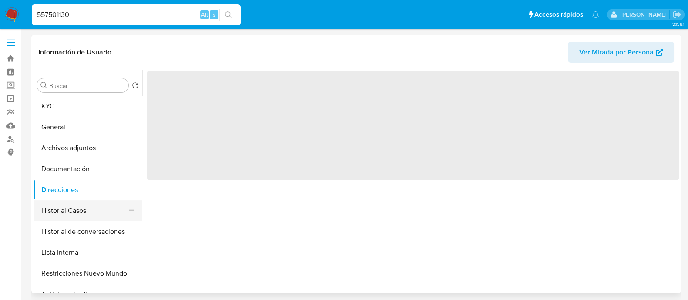
click at [74, 206] on button "Historial Casos" at bounding box center [85, 210] width 102 height 21
select select "10"
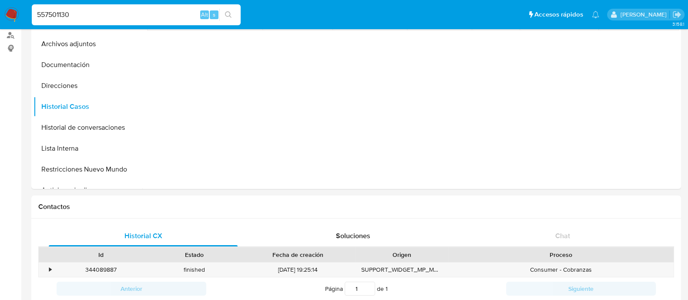
scroll to position [68, 0]
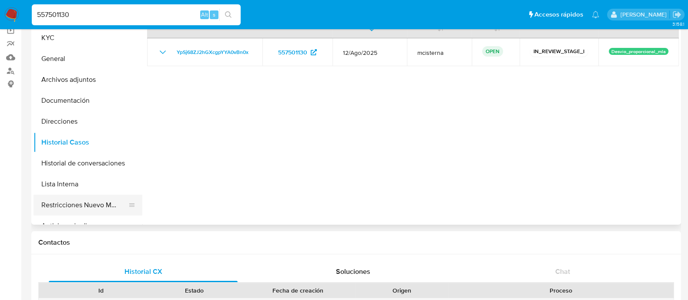
click at [106, 204] on button "Restricciones Nuevo Mundo" at bounding box center [85, 205] width 102 height 21
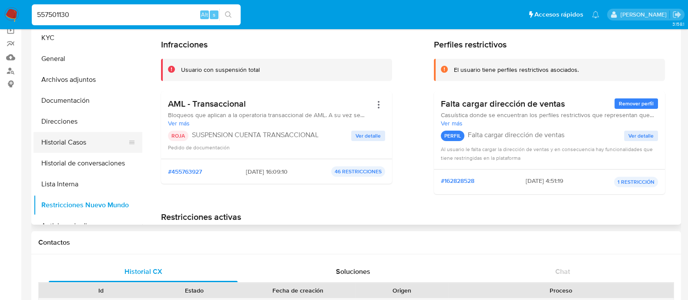
click at [81, 144] on button "Historial Casos" at bounding box center [85, 142] width 102 height 21
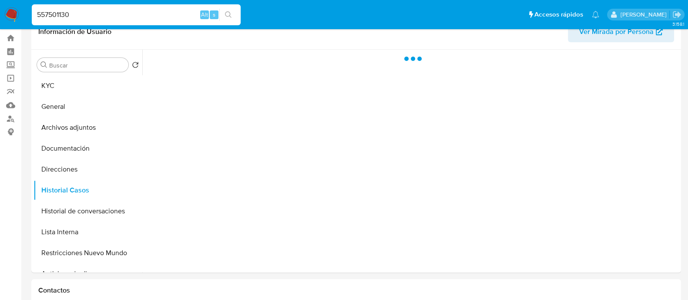
scroll to position [19, 0]
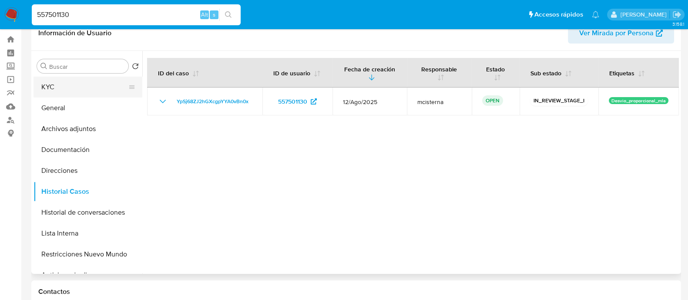
click at [89, 90] on button "KYC" at bounding box center [85, 87] width 102 height 21
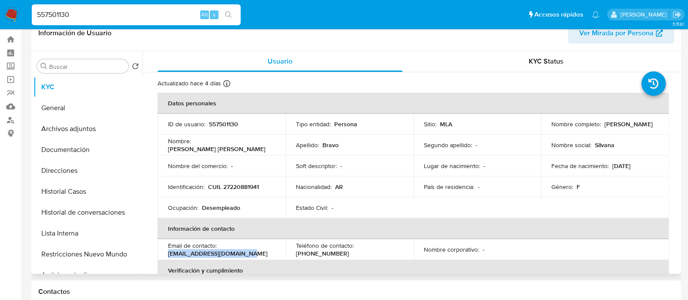
drag, startPoint x: 165, startPoint y: 251, endPoint x: 246, endPoint y: 253, distance: 81.0
click at [246, 253] on td "Email de contacto : silvanabravo996@gmail.com" at bounding box center [222, 249] width 128 height 21
copy p "silvanabravo996@gmail.com"
click at [75, 194] on button "Historial Casos" at bounding box center [85, 191] width 102 height 21
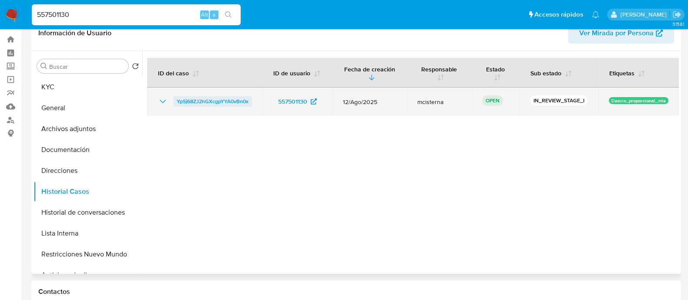
click at [224, 104] on span "YpSj68ZJ2hGXcgpYYA0vBn0x" at bounding box center [213, 101] width 72 height 10
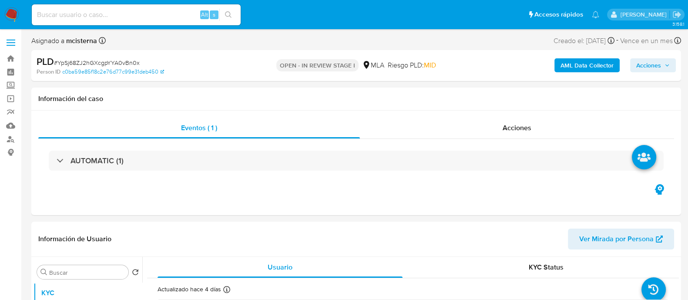
select select "10"
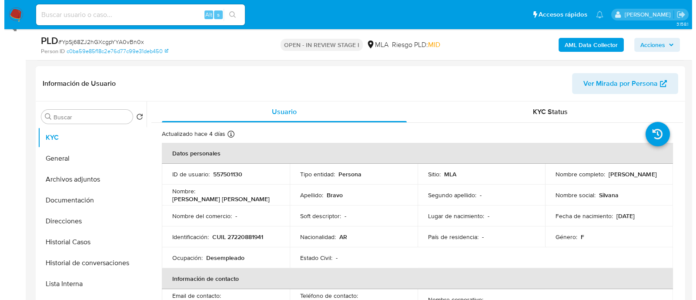
scroll to position [137, 0]
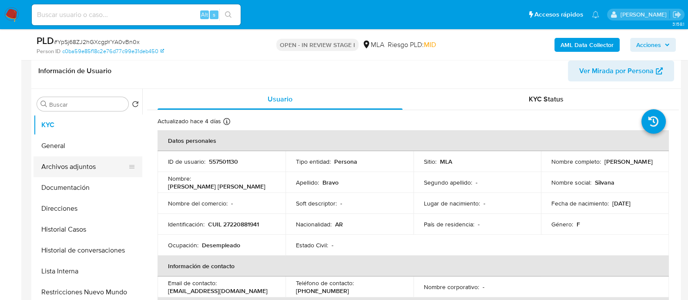
click at [66, 163] on button "Archivos adjuntos" at bounding box center [85, 166] width 102 height 21
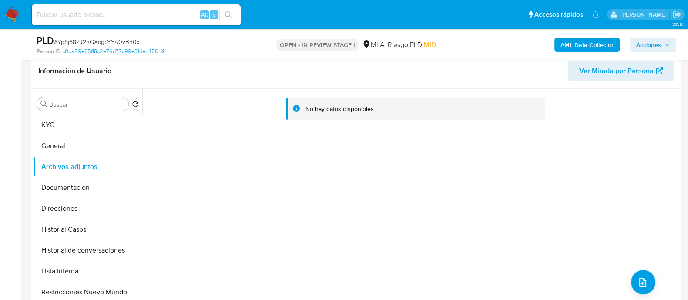
click at [568, 51] on b "AML Data Collector" at bounding box center [587, 45] width 53 height 14
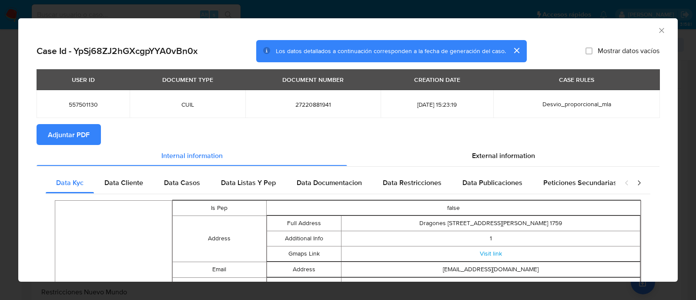
click at [71, 128] on span "Adjuntar PDF" at bounding box center [69, 134] width 42 height 19
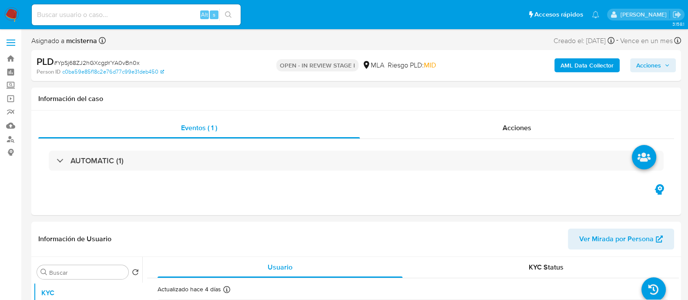
select select "10"
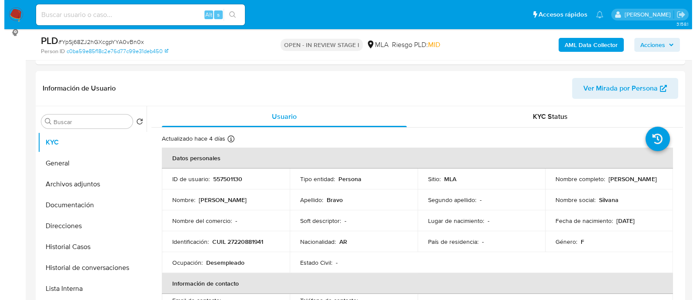
scroll to position [126, 0]
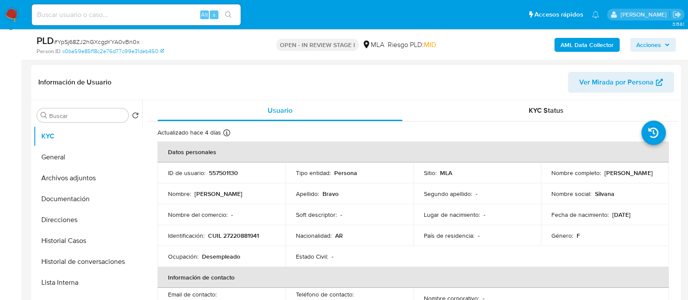
click at [222, 169] on p "557501130" at bounding box center [223, 173] width 29 height 8
copy p "557501130"
click at [108, 181] on button "Archivos adjuntos" at bounding box center [85, 178] width 102 height 21
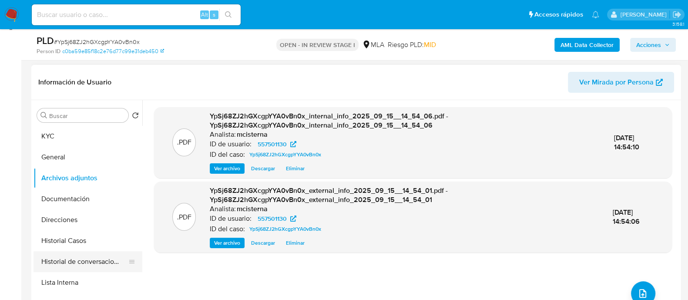
click at [85, 269] on button "Historial de conversaciones" at bounding box center [85, 261] width 102 height 21
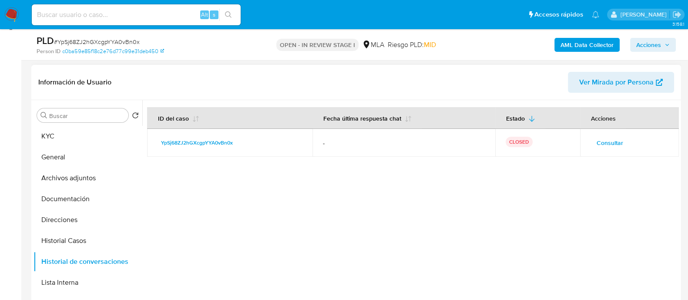
click at [614, 144] on span "Consultar" at bounding box center [610, 143] width 27 height 12
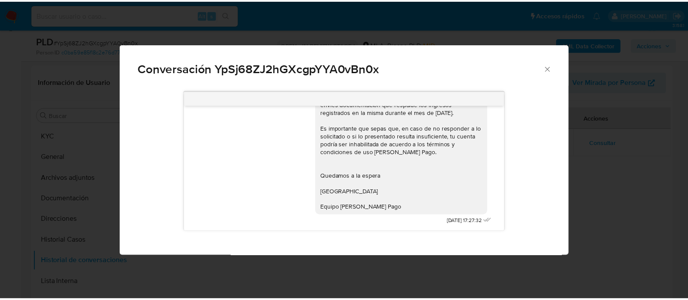
scroll to position [726, 0]
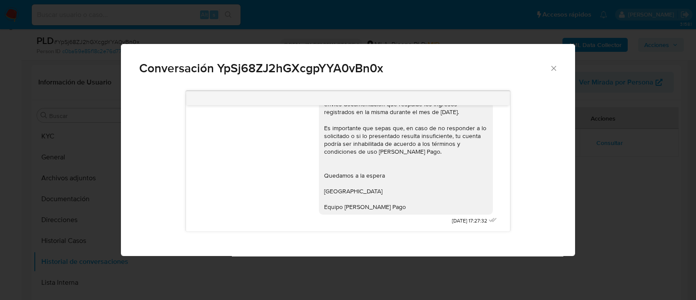
click at [554, 66] on icon "Cerrar" at bounding box center [554, 68] width 9 height 9
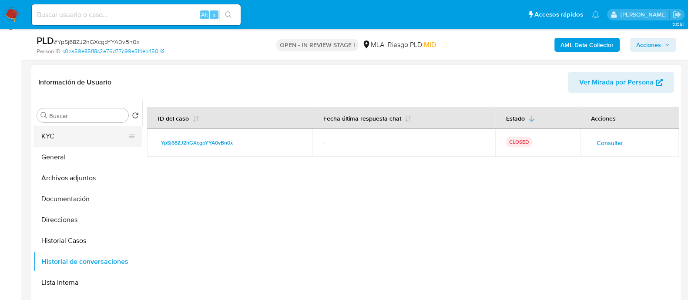
click at [79, 136] on button "KYC" at bounding box center [85, 136] width 102 height 21
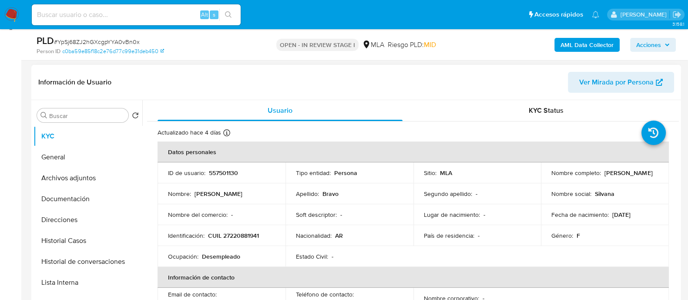
click at [240, 235] on p "CUIL 27220881941" at bounding box center [233, 236] width 51 height 8
copy p "27220881941"
click at [343, 171] on p "Persona" at bounding box center [345, 173] width 23 height 8
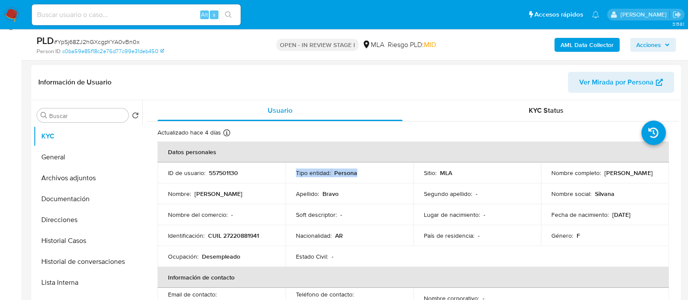
click at [343, 171] on p "Persona" at bounding box center [345, 173] width 23 height 8
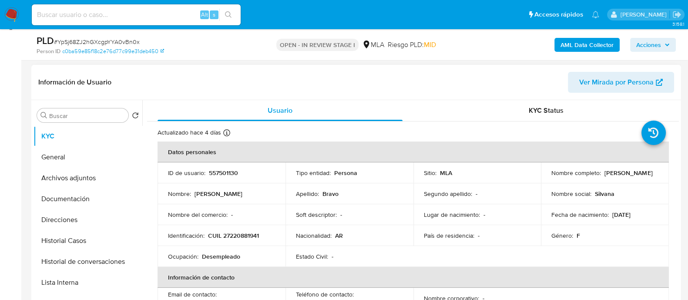
click at [385, 199] on td "Apellido : Bravo" at bounding box center [350, 193] width 128 height 21
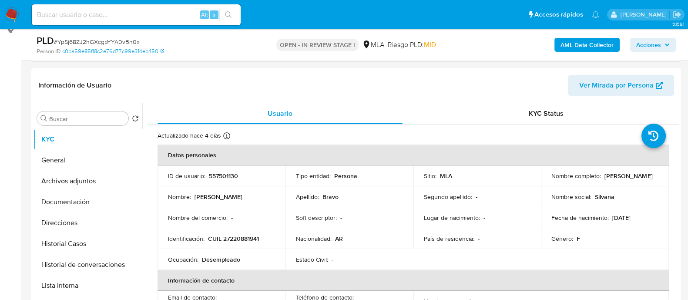
scroll to position [119, 0]
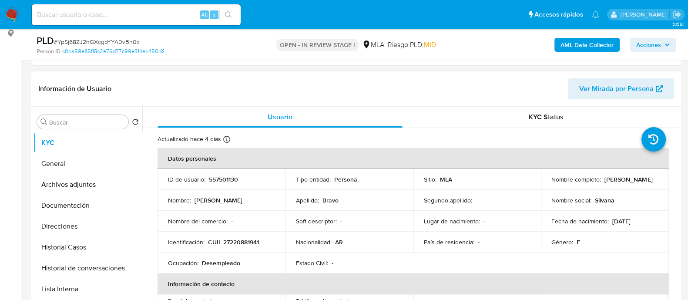
click at [356, 235] on td "Nacionalidad : AR" at bounding box center [350, 242] width 128 height 21
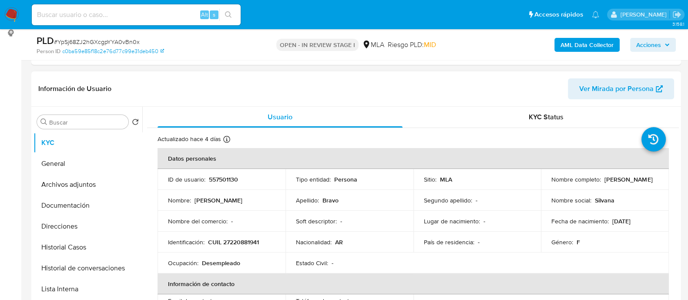
click at [222, 238] on p "CUIL 27220881941" at bounding box center [233, 242] width 51 height 8
click at [278, 238] on td "Identificación : CUIL 27220881941" at bounding box center [222, 242] width 128 height 21
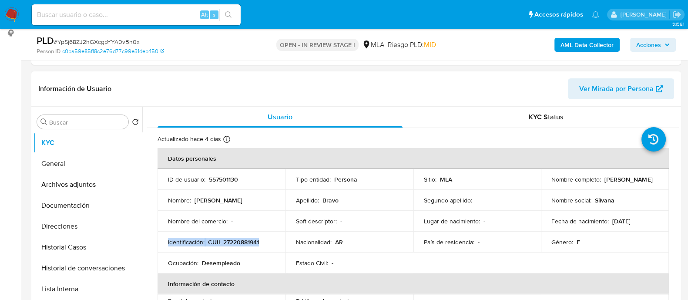
click at [278, 238] on td "Identificación : CUIL 27220881941" at bounding box center [222, 242] width 128 height 21
click at [244, 242] on p "CUIL 27220881941" at bounding box center [233, 242] width 51 height 8
click at [105, 175] on button "Archivos adjuntos" at bounding box center [85, 184] width 102 height 21
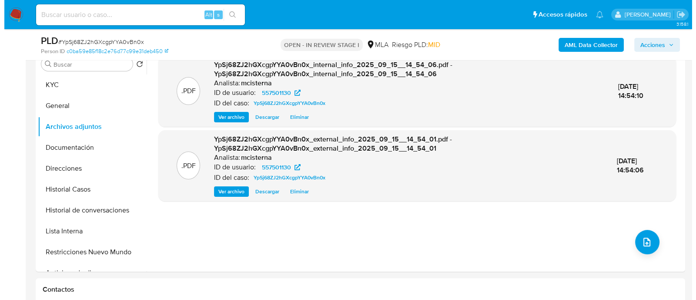
scroll to position [187, 0]
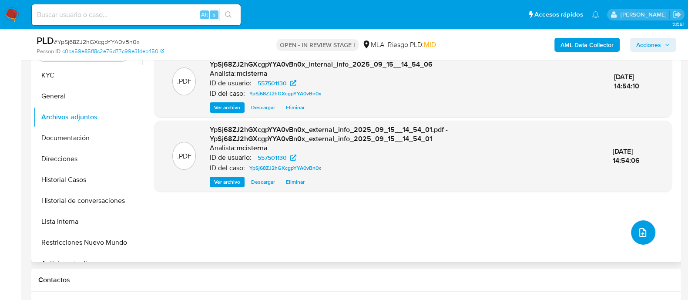
click at [648, 235] on button "upload-file" at bounding box center [643, 232] width 24 height 24
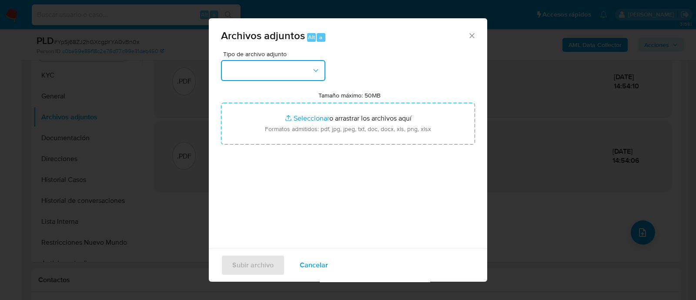
click at [296, 72] on button "button" at bounding box center [273, 70] width 104 height 21
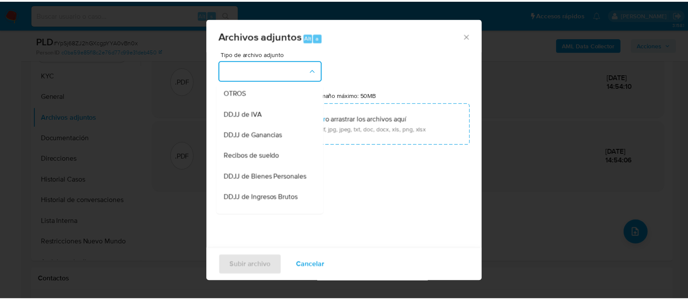
scroll to position [175, 0]
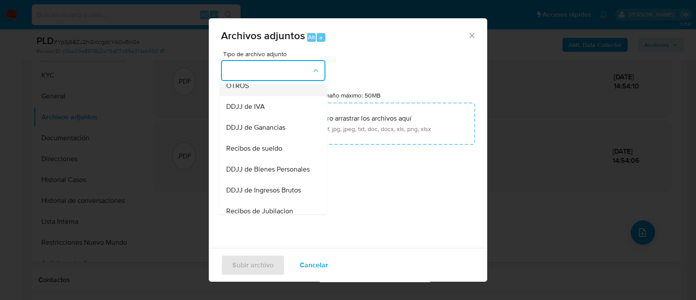
click at [273, 96] on div "OTROS" at bounding box center [270, 85] width 89 height 21
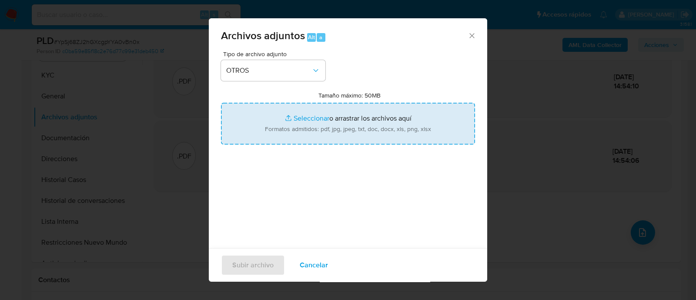
type input "C:\fakepath\Caselog YpSj68ZJ2hGXcgpYYA0vBn0x_2025_08_19_00_22_23.docx"
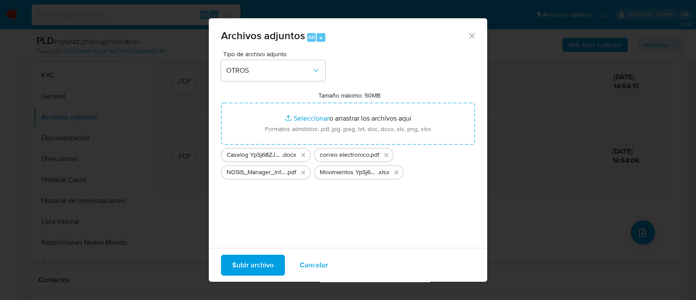
click at [258, 269] on span "Subir archivo" at bounding box center [252, 264] width 41 height 19
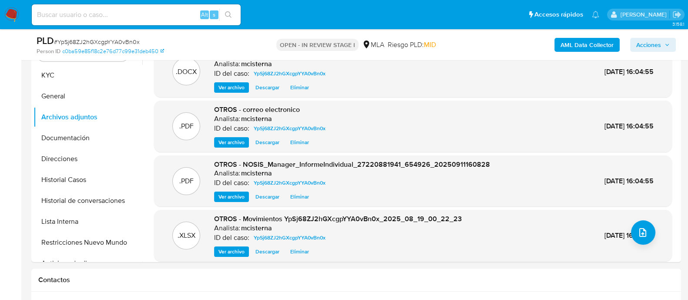
click at [656, 45] on span "Acciones" at bounding box center [648, 45] width 25 height 14
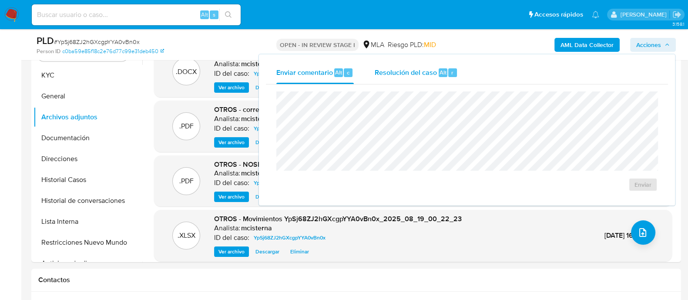
click at [448, 74] on div "r" at bounding box center [452, 72] width 9 height 9
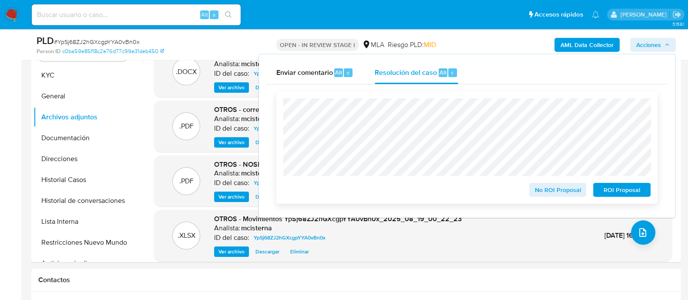
click at [625, 188] on span "ROI Proposal" at bounding box center [621, 190] width 45 height 12
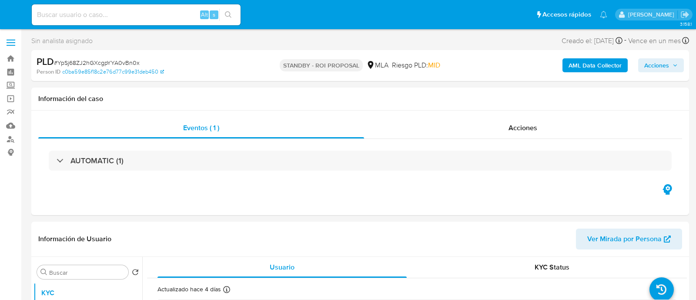
select select "10"
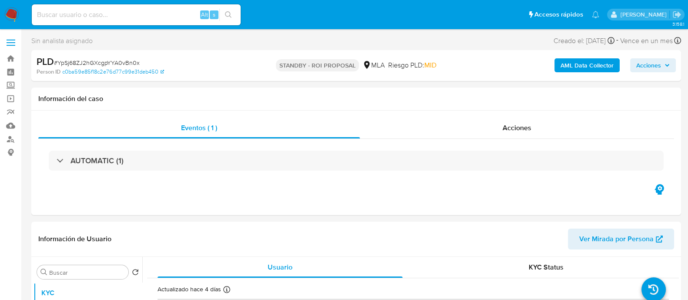
click at [146, 17] on input at bounding box center [136, 14] width 209 height 11
paste input "583425654"
type input "583425654"
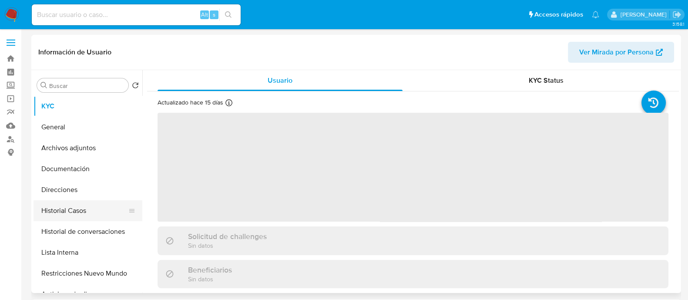
click at [98, 212] on button "Historial Casos" at bounding box center [85, 210] width 102 height 21
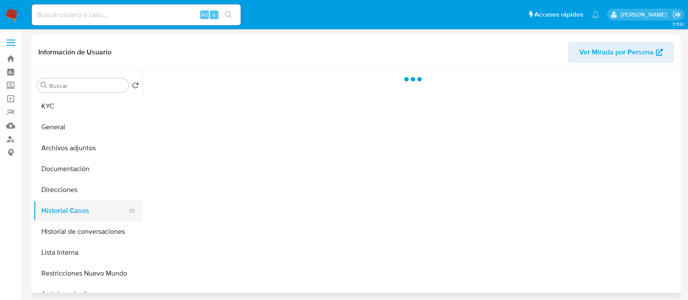
select select "10"
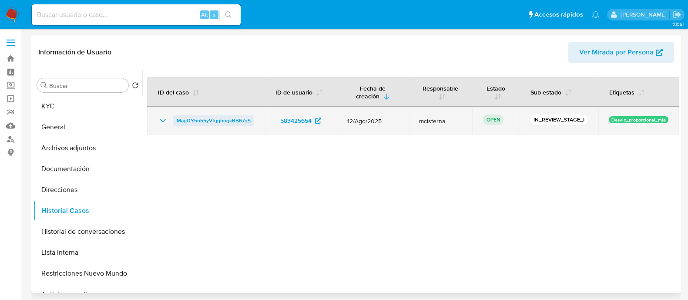
click at [214, 120] on span "MagDY5n55yVfqghngkBB67qS" at bounding box center [214, 120] width 74 height 10
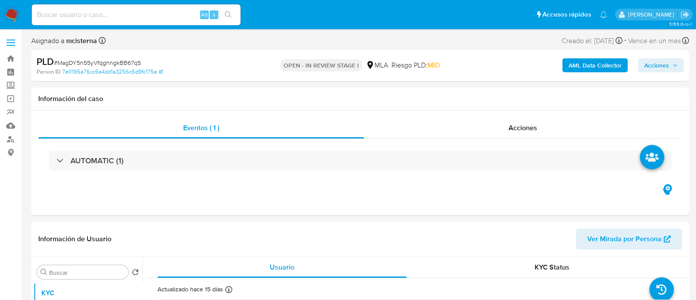
select select "10"
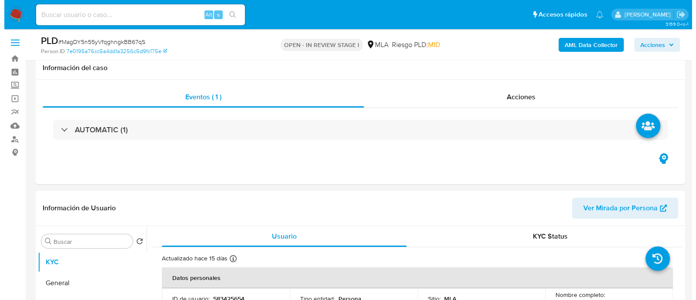
scroll to position [111, 0]
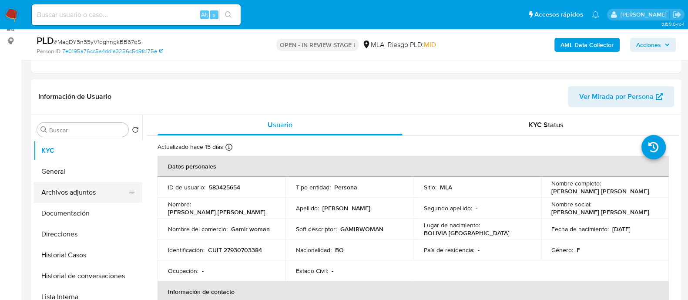
click at [77, 193] on button "Archivos adjuntos" at bounding box center [85, 192] width 102 height 21
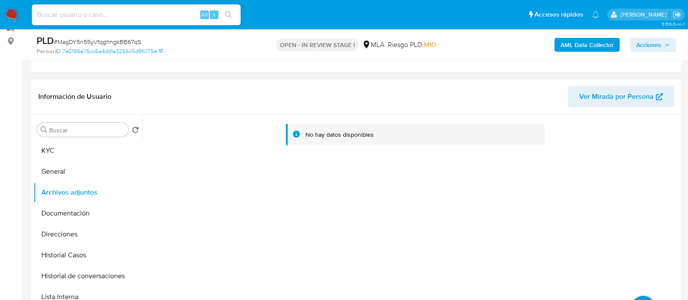
click at [339, 86] on header "Información de Usuario Ver Mirada por Persona" at bounding box center [356, 96] width 636 height 21
click at [573, 50] on b "AML Data Collector" at bounding box center [587, 45] width 53 height 14
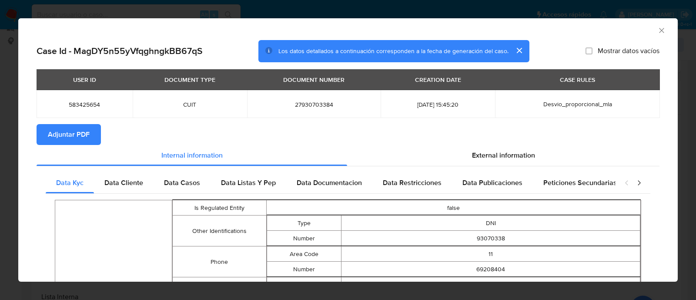
click at [90, 130] on button "Adjuntar PDF" at bounding box center [69, 134] width 64 height 21
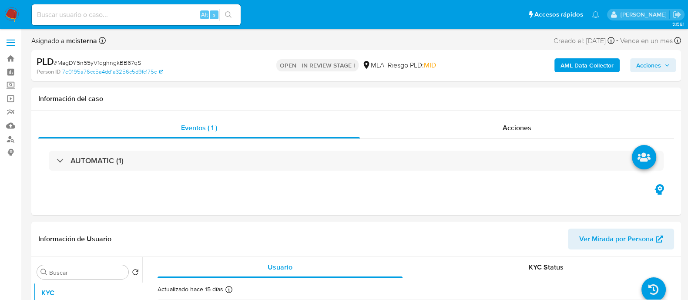
select select "10"
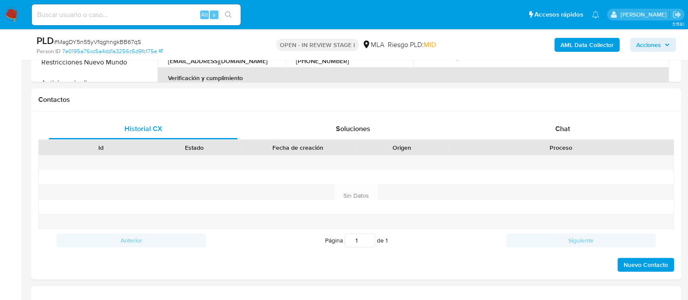
scroll to position [361, 0]
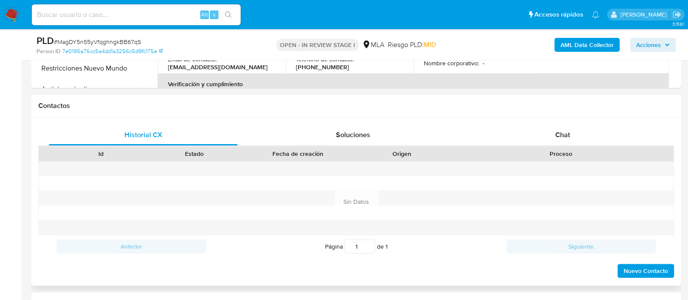
click at [537, 146] on div "Id Estado Fecha de creación Origen Proceso" at bounding box center [356, 153] width 636 height 15
click at [535, 137] on div "Chat" at bounding box center [562, 134] width 189 height 21
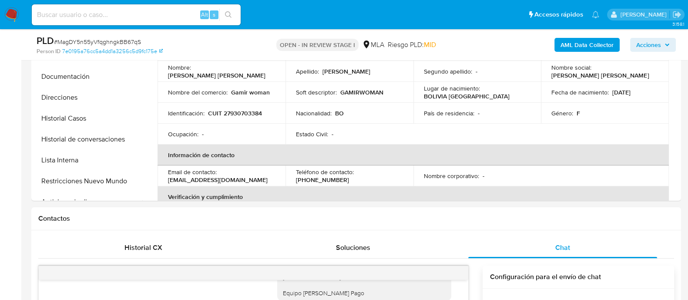
scroll to position [244, 0]
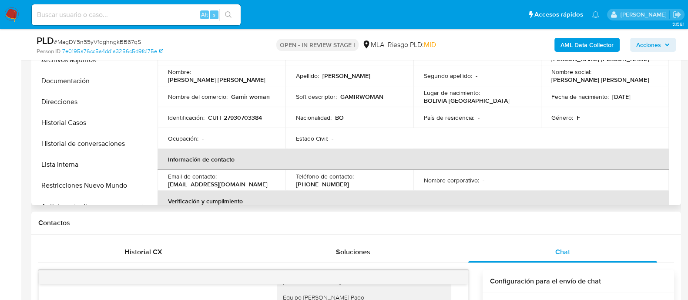
click at [236, 119] on p "CUIT 27930703384" at bounding box center [235, 118] width 54 height 8
copy p "27930703384"
drag, startPoint x: 229, startPoint y: 97, endPoint x: 269, endPoint y: 98, distance: 39.6
click at [269, 98] on div "Nombre del comercio : Gamir woman" at bounding box center [221, 97] width 107 height 8
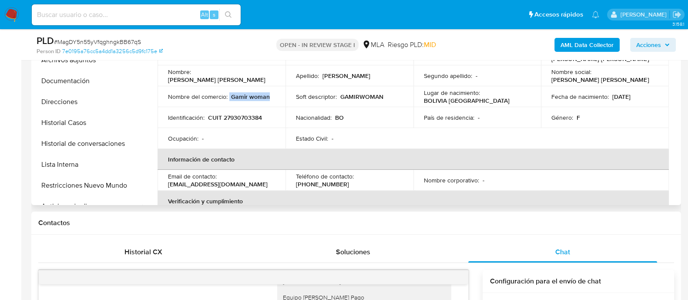
copy div "Gamir woman"
click at [72, 94] on button "Direcciones" at bounding box center [85, 101] width 102 height 21
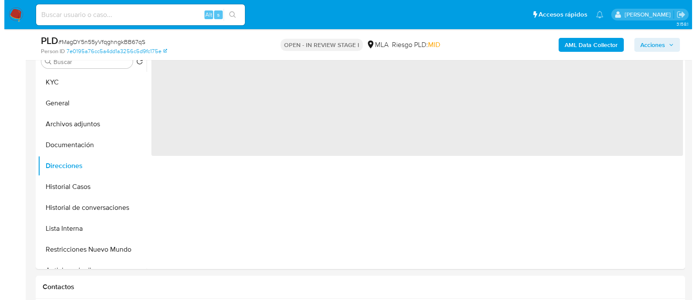
scroll to position [171, 0]
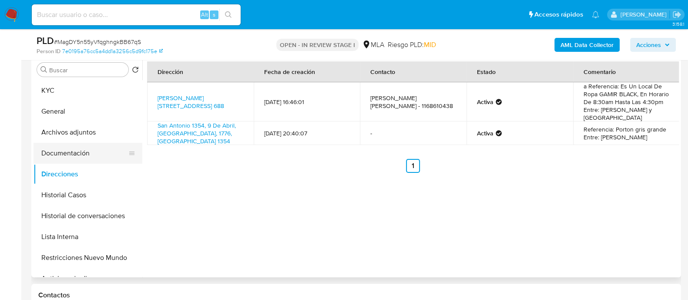
click at [96, 144] on button "Documentación" at bounding box center [85, 153] width 102 height 21
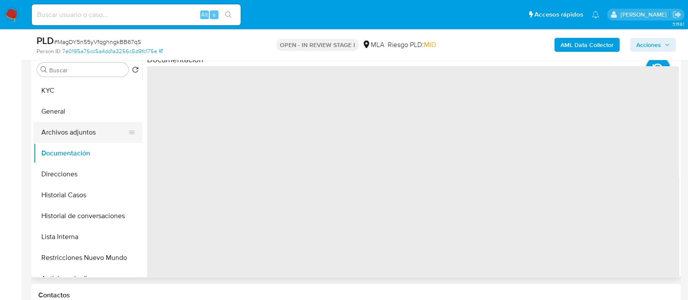
click at [85, 131] on button "Archivos adjuntos" at bounding box center [85, 132] width 102 height 21
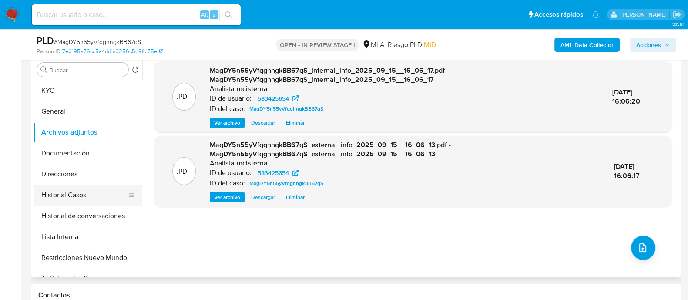
click at [76, 203] on button "Historial Casos" at bounding box center [85, 195] width 102 height 21
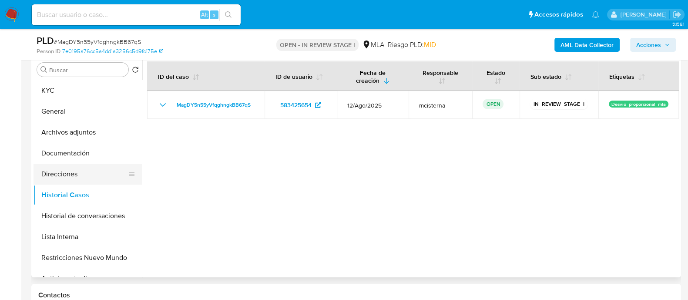
click at [67, 167] on button "Direcciones" at bounding box center [85, 174] width 102 height 21
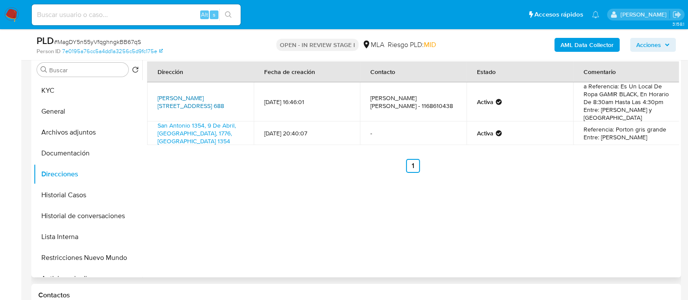
click at [205, 99] on link "[PERSON_NAME][STREET_ADDRESS] 688" at bounding box center [191, 102] width 67 height 17
click at [94, 97] on button "KYC" at bounding box center [85, 90] width 102 height 21
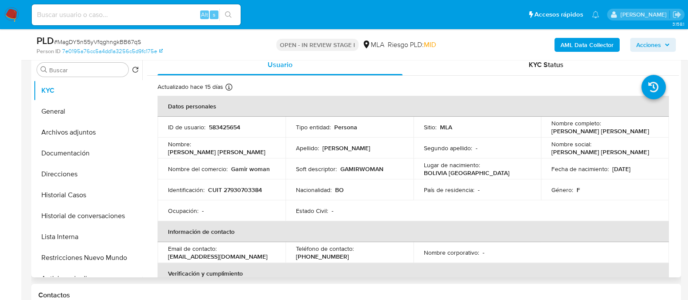
click at [244, 189] on p "CUIT 27930703384" at bounding box center [235, 190] width 54 height 8
copy p "27930703384"
drag, startPoint x: 231, startPoint y: 166, endPoint x: 270, endPoint y: 168, distance: 39.2
click at [270, 168] on div "Nombre del comercio : Gamir woman" at bounding box center [221, 169] width 107 height 8
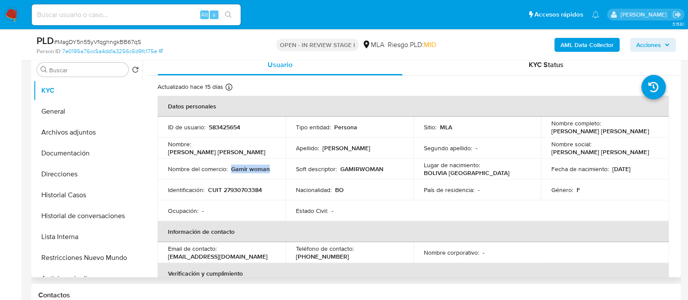
copy p "Gamir woman"
click at [67, 166] on button "Direcciones" at bounding box center [85, 174] width 102 height 21
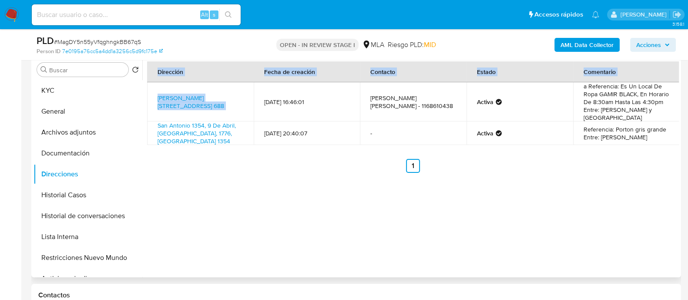
drag, startPoint x: 143, startPoint y: 95, endPoint x: 252, endPoint y: 101, distance: 109.8
click at [252, 101] on div "Dirección Fecha de creación Contacto Estado Comentario Campana 688, Floresta, C…" at bounding box center [410, 165] width 537 height 223
click at [247, 109] on td "Campana 688, Floresta, Capital Federal, 1406, Argentina 688" at bounding box center [200, 101] width 107 height 39
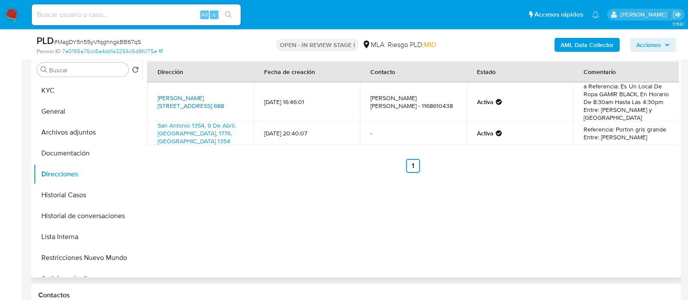
drag, startPoint x: 151, startPoint y: 97, endPoint x: 178, endPoint y: 109, distance: 28.9
click at [178, 109] on td "Campana 688, Floresta, Capital Federal, 1406, Argentina 688" at bounding box center [200, 101] width 107 height 39
copy link "Campana 688, Floresta, Capital Federal"
click at [88, 140] on button "Archivos adjuntos" at bounding box center [85, 132] width 102 height 21
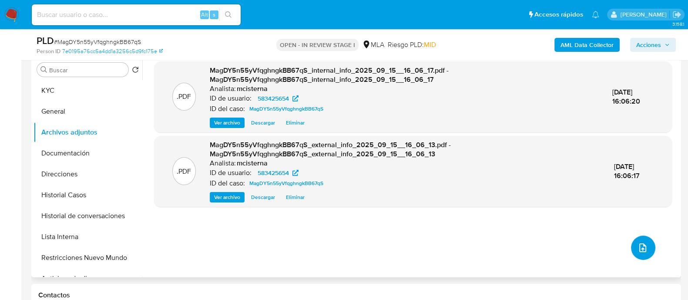
click at [638, 246] on icon "upload-file" at bounding box center [643, 247] width 10 height 10
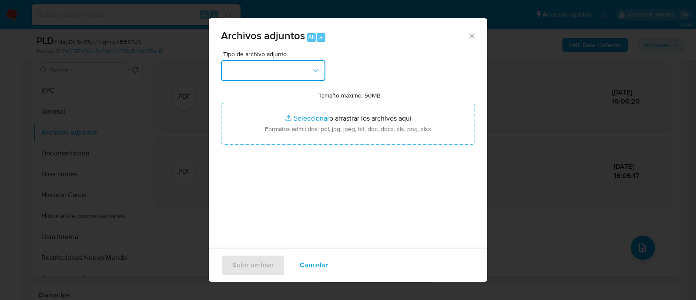
click at [301, 79] on button "button" at bounding box center [273, 70] width 104 height 21
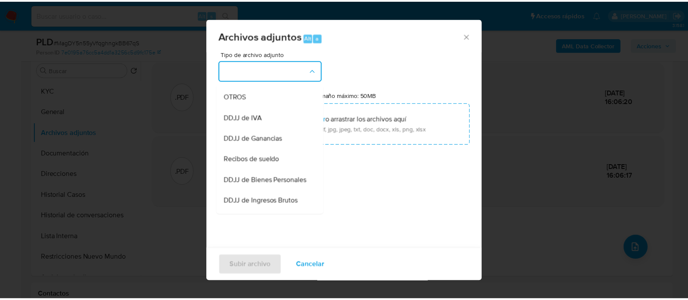
scroll to position [167, 0]
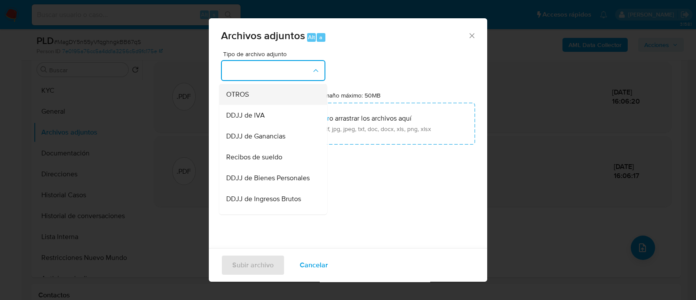
click at [273, 104] on div "OTROS" at bounding box center [270, 94] width 89 height 21
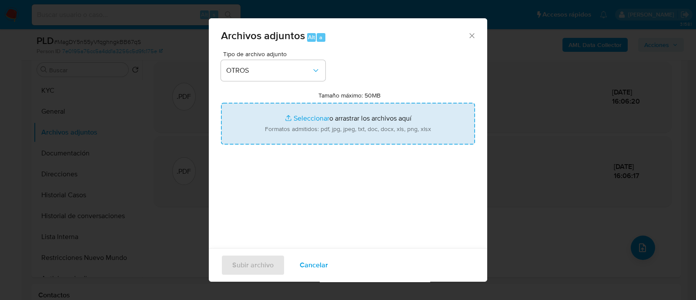
type input "C:\fakepath\Caselog MagDY5n55yVfqghngkBB67qS_2025_08_18_23_13_12.docx"
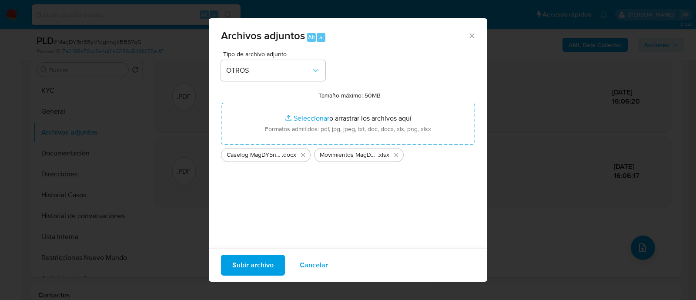
click at [257, 268] on span "Subir archivo" at bounding box center [252, 264] width 41 height 19
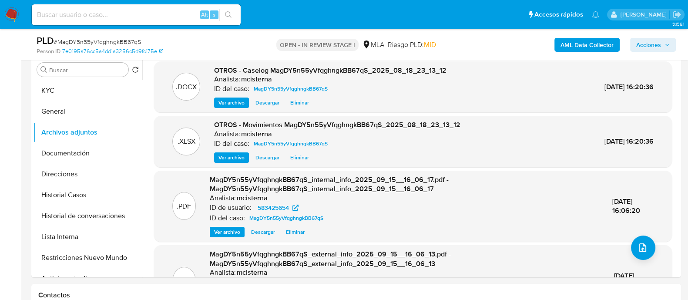
click at [656, 48] on span "Acciones" at bounding box center [648, 45] width 25 height 14
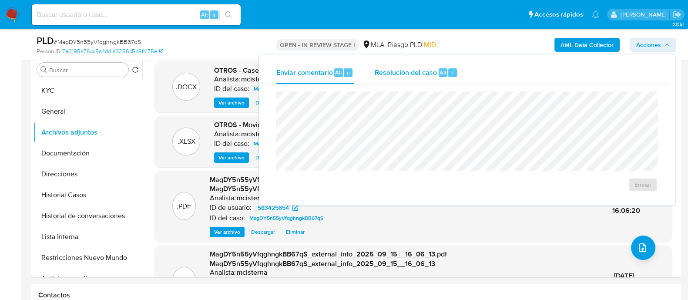
click at [448, 73] on div "r" at bounding box center [452, 72] width 9 height 9
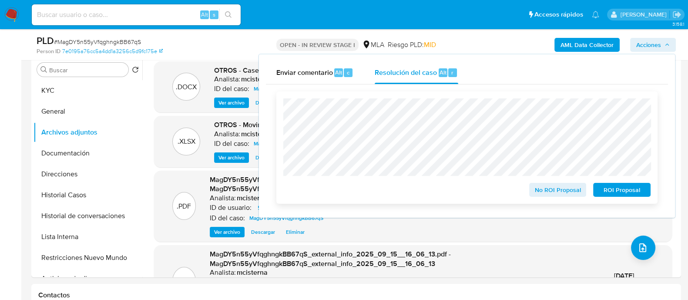
click at [556, 187] on span "No ROI Proposal" at bounding box center [557, 190] width 45 height 12
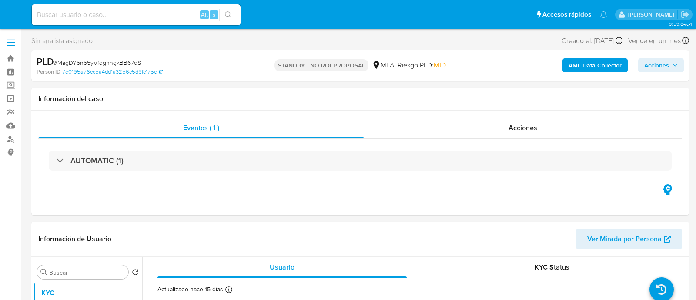
select select "10"
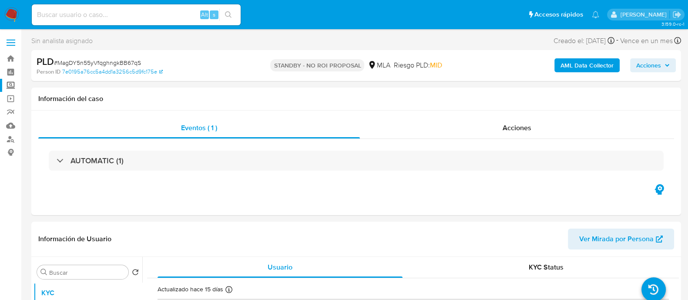
click at [14, 89] on label "Screening" at bounding box center [52, 85] width 104 height 13
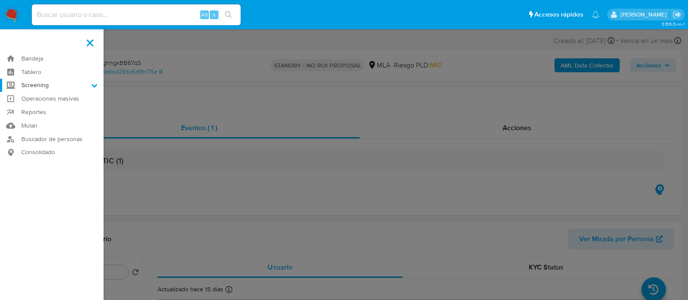
click at [0, 0] on input "Screening" at bounding box center [0, 0] width 0 height 0
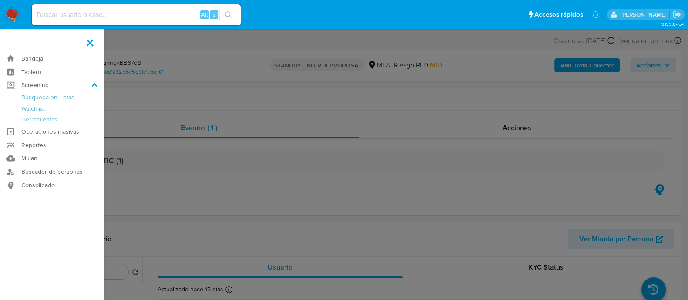
click at [134, 141] on label at bounding box center [344, 150] width 688 height 300
click at [0, 0] on input "checkbox" at bounding box center [0, 0] width 0 height 0
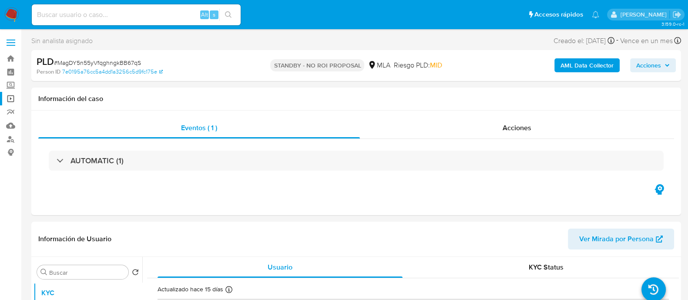
click at [13, 98] on link "Operaciones masivas" at bounding box center [52, 98] width 104 height 13
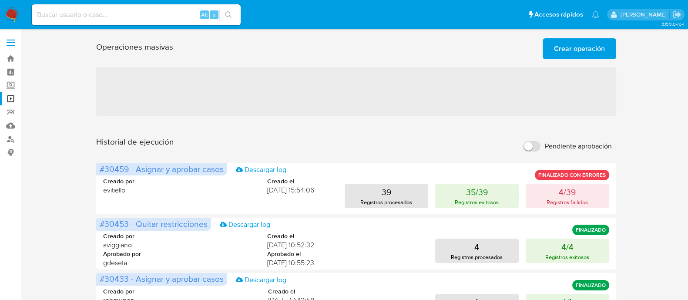
click at [581, 51] on span "Crear operación" at bounding box center [579, 48] width 51 height 19
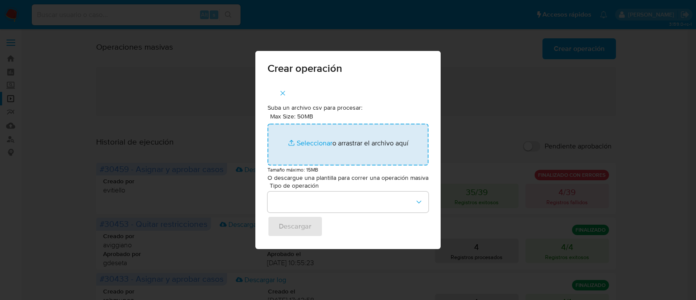
click at [360, 151] on input "Max Size: 50MB Seleccionar archivos" at bounding box center [348, 145] width 161 height 42
type input "C:\fakepath\lista-interna-12-09-2025.csv"
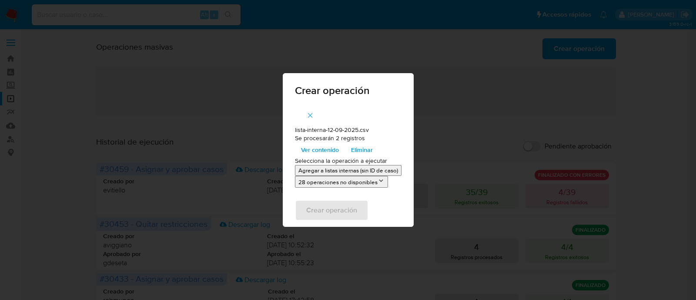
click at [329, 169] on p "Agregar a listas internas (sin ID de caso)" at bounding box center [349, 170] width 100 height 8
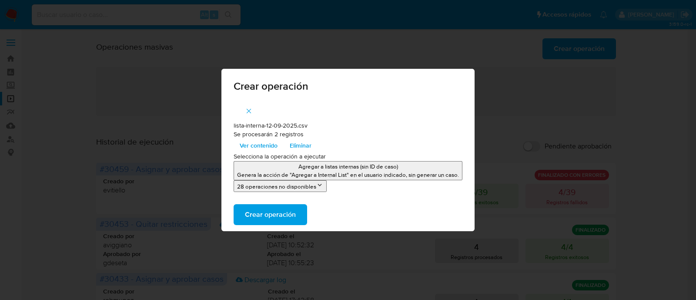
click at [274, 209] on span "Crear operación" at bounding box center [270, 214] width 51 height 19
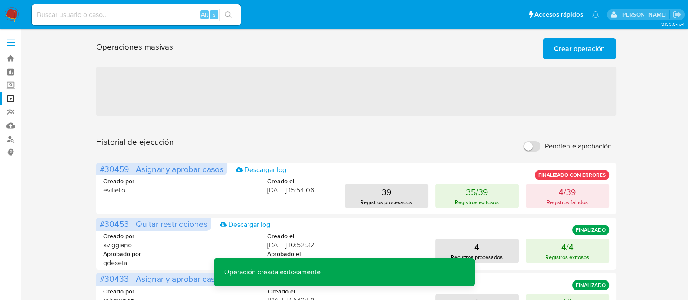
click at [592, 53] on span "Crear operación" at bounding box center [579, 48] width 51 height 19
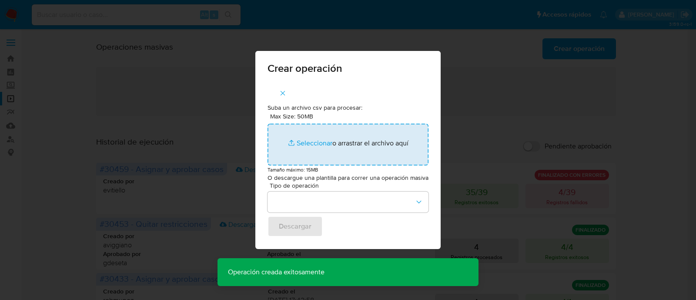
click at [312, 128] on input "Max Size: 50MB Seleccionar archivos" at bounding box center [348, 145] width 161 height 42
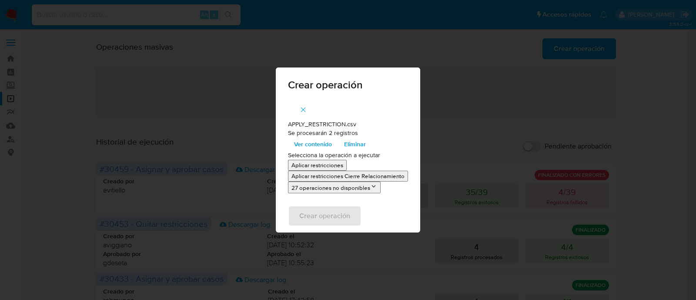
click at [314, 165] on p "Aplicar restricciones" at bounding box center [318, 165] width 52 height 8
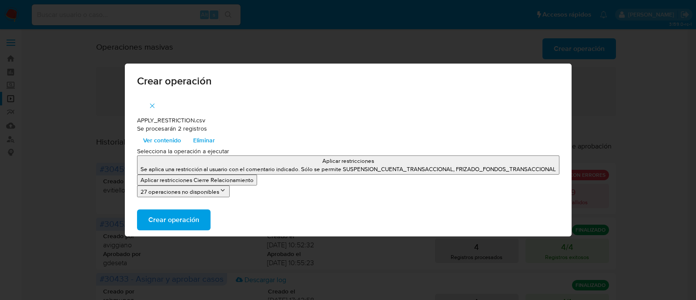
click at [200, 216] on button "Crear operación" at bounding box center [174, 219] width 74 height 21
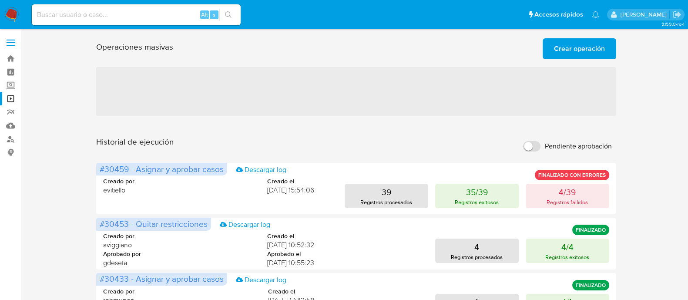
click at [166, 20] on input at bounding box center [136, 14] width 209 height 11
paste input "97161590"
type input "97161590"
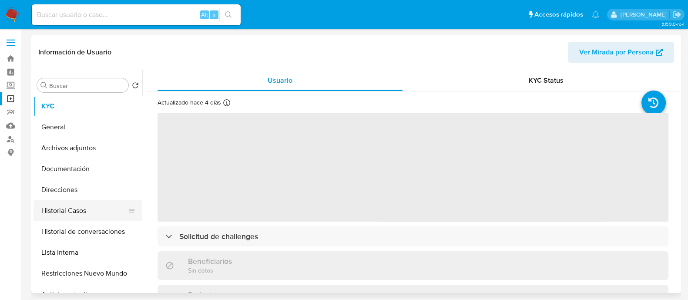
select select "10"
click at [81, 212] on button "Historial Casos" at bounding box center [85, 210] width 102 height 21
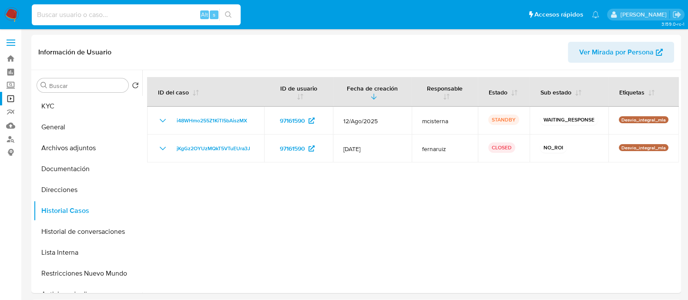
click at [158, 16] on input at bounding box center [136, 14] width 209 height 11
paste input "ExH8sDPkWvpgzSWFxBu7O83M"
type input "ExH8sDPkWvpgzSWFxBu7O83M"
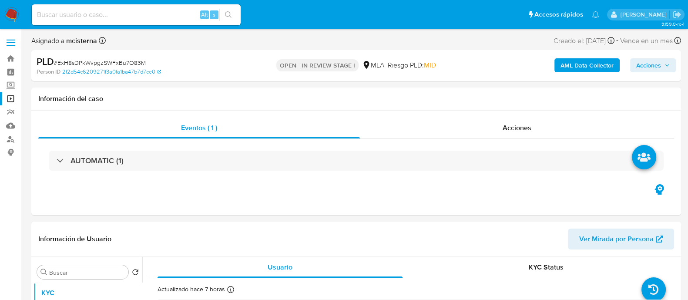
select select "10"
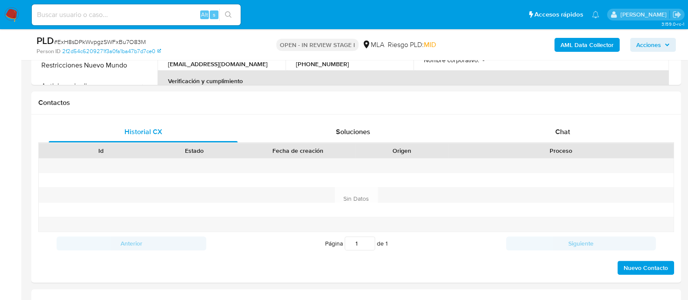
scroll to position [313, 0]
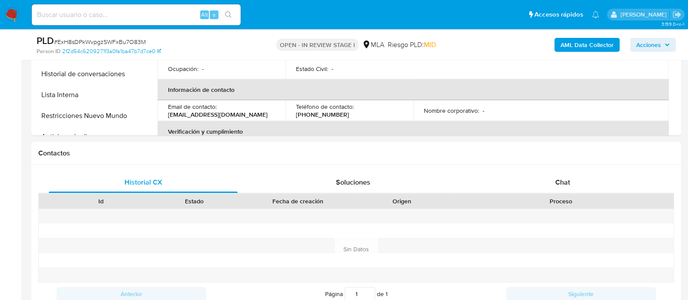
click at [164, 15] on input at bounding box center [136, 14] width 209 height 11
paste input "8bzVVzaD0YNUmLofk8ZKqWUx"
type input "8bzVVzaD0YNUmLofk8ZKqWUx"
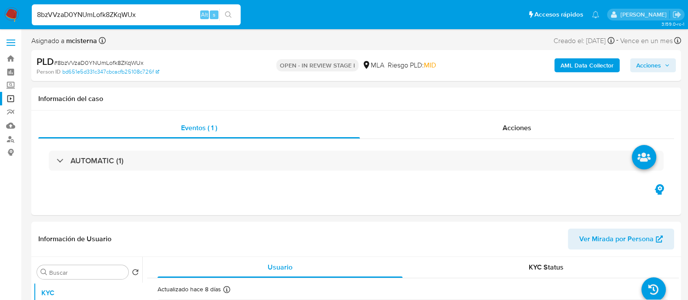
select select "10"
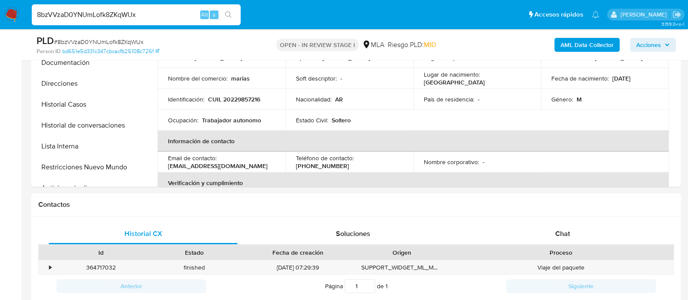
scroll to position [295, 0]
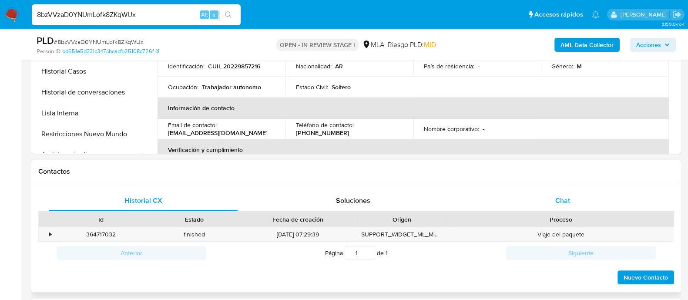
click at [590, 200] on div "Chat" at bounding box center [562, 200] width 189 height 21
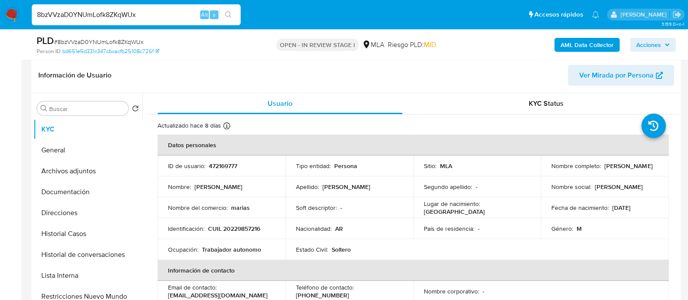
scroll to position [131, 0]
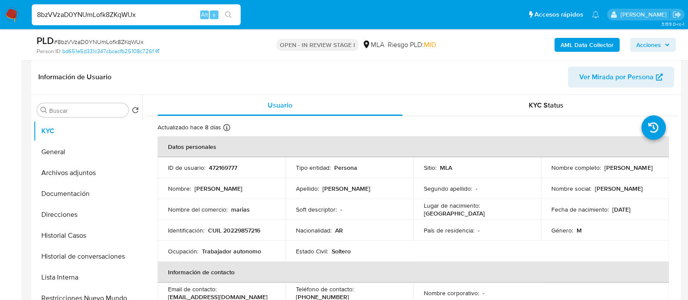
click at [234, 236] on td "Identificación : CUIL 20229857216" at bounding box center [222, 230] width 128 height 21
click at [239, 229] on p "CUIL 20229857216" at bounding box center [234, 230] width 52 height 8
copy p "20229857216"
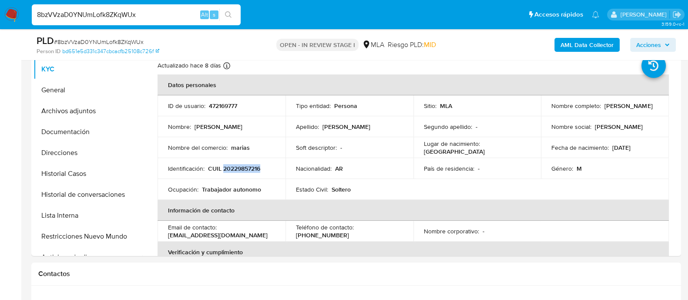
scroll to position [188, 0]
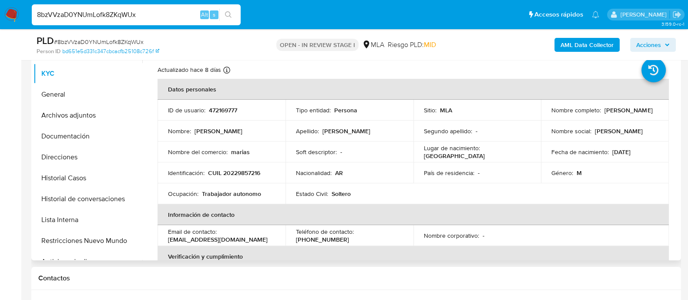
click at [230, 239] on p "claaudiooo721@gmail.com" at bounding box center [218, 239] width 100 height 8
drag, startPoint x: 168, startPoint y: 240, endPoint x: 245, endPoint y: 236, distance: 77.6
click at [245, 236] on div "Email de contacto : claaudiooo721@gmail.com" at bounding box center [221, 236] width 107 height 16
copy p "claaudiooo721@gmail.com"
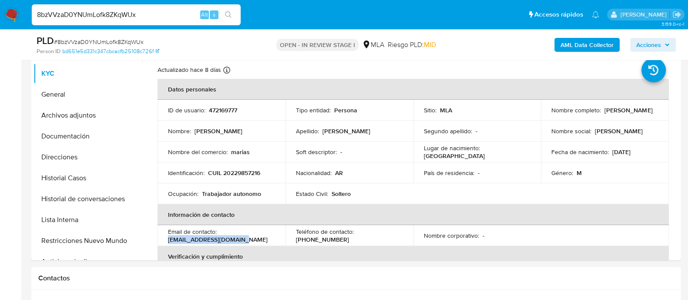
click at [147, 10] on input "8bzVVzaD0YNUmLofk8ZKqWUx" at bounding box center [136, 14] width 209 height 11
paste input "AihxUVcqSF3Y1nNzCw1yNGHP"
type input "AihxUVcqSF3Y1nNzCw1yNGHP"
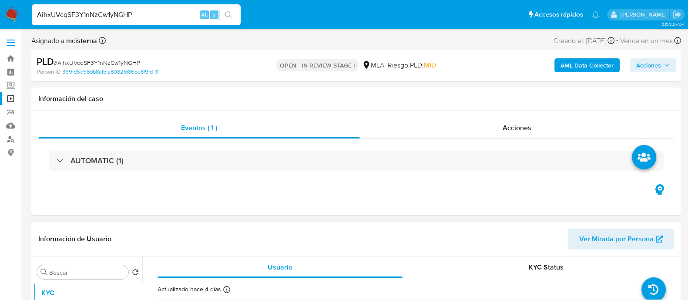
select select "10"
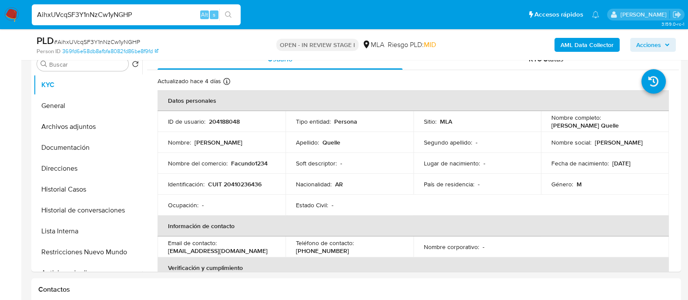
scroll to position [1203, 0]
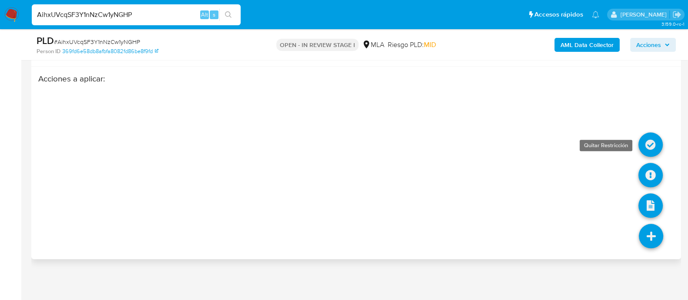
click at [655, 137] on icon at bounding box center [650, 144] width 24 height 24
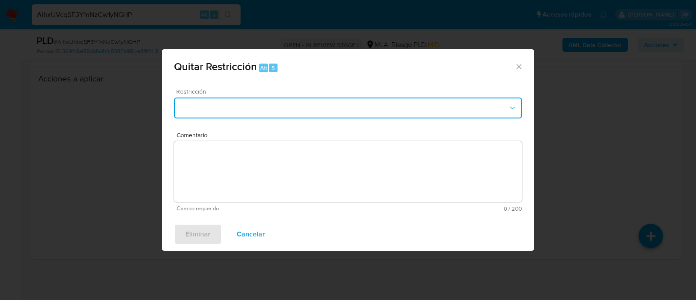
click at [333, 112] on button "Restriction" at bounding box center [348, 107] width 348 height 21
click at [316, 159] on textarea "Comentario" at bounding box center [348, 171] width 348 height 61
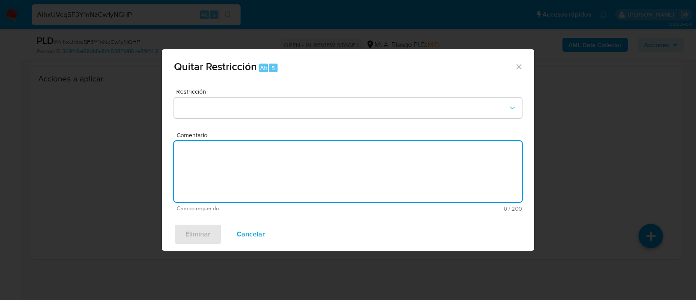
click at [460, 171] on textarea "Comentario" at bounding box center [348, 171] width 348 height 61
click at [524, 71] on div "Quitar Restricción Alt 5" at bounding box center [348, 65] width 373 height 33
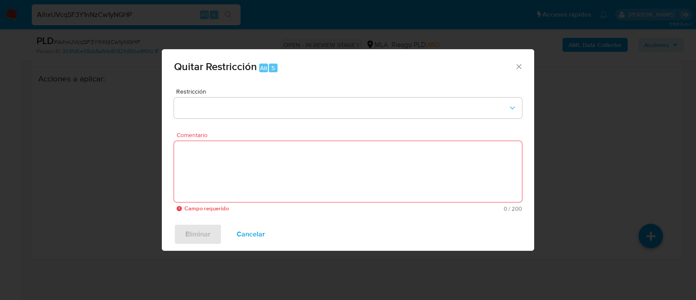
click at [527, 67] on div "Quitar Restricción Alt 5" at bounding box center [348, 65] width 373 height 33
click at [515, 68] on icon "Cerrar ventana" at bounding box center [519, 66] width 9 height 9
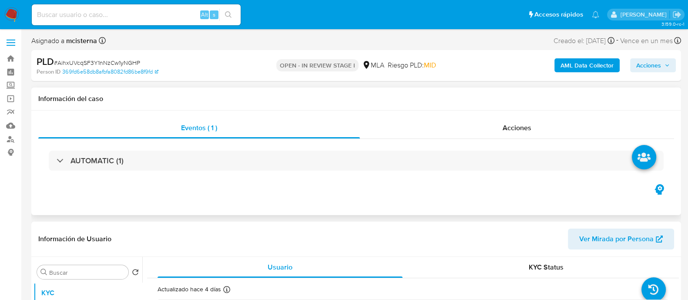
select select "10"
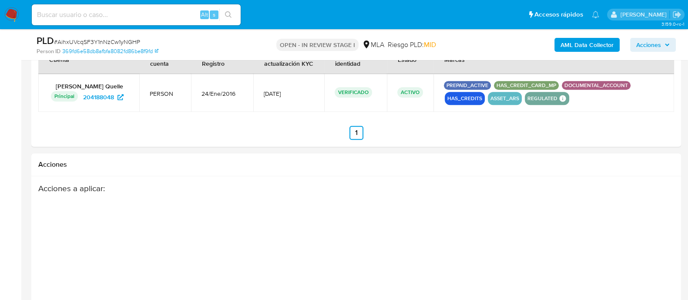
scroll to position [1175, 0]
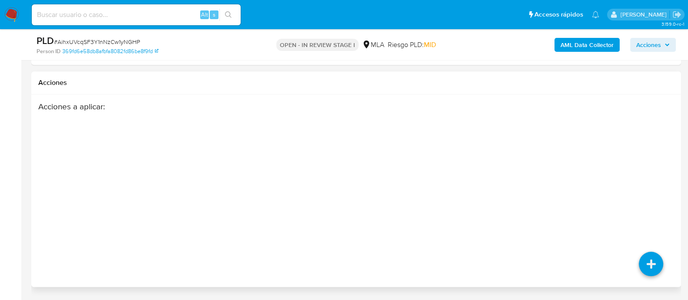
click at [663, 156] on div "Acciones a aplicar :" at bounding box center [356, 170] width 636 height 139
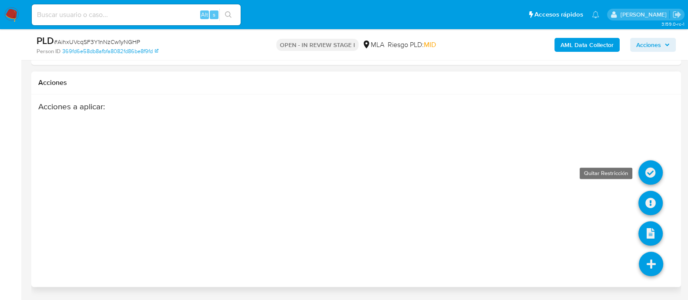
click at [657, 173] on icon at bounding box center [650, 172] width 24 height 24
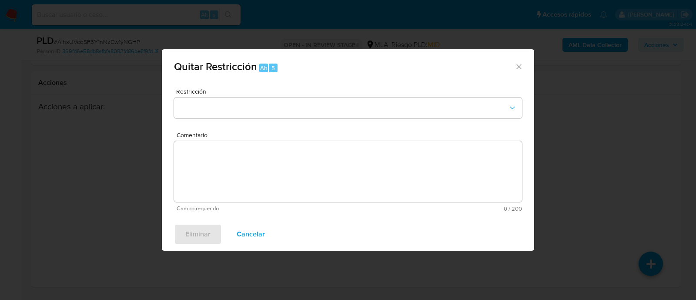
click at [366, 88] on div "Restricción Comentario Campo requerido 0 / 200 200 caracteres restantes" at bounding box center [348, 149] width 373 height 136
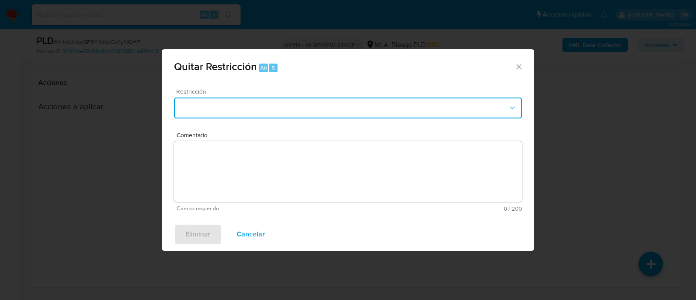
click at [330, 107] on button "Restriction" at bounding box center [348, 107] width 348 height 21
click at [302, 174] on textarea "Comentario" at bounding box center [348, 171] width 348 height 61
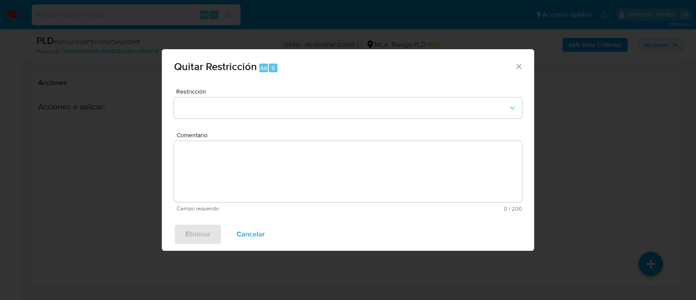
click at [260, 227] on span "Cancelar" at bounding box center [251, 234] width 28 height 19
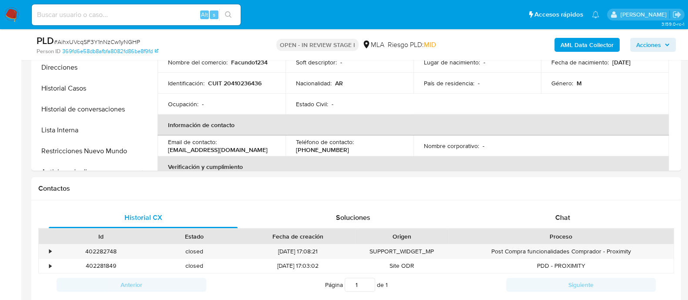
scroll to position [270, 0]
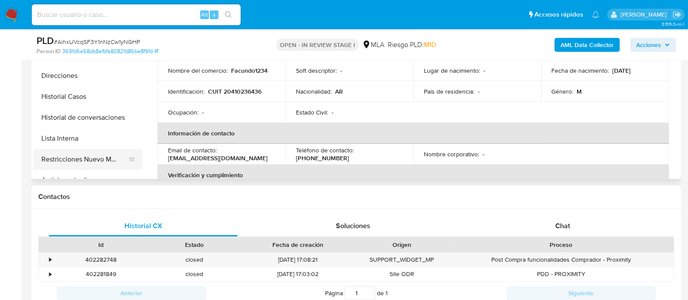
click at [94, 162] on button "Restricciones Nuevo Mundo" at bounding box center [85, 159] width 102 height 21
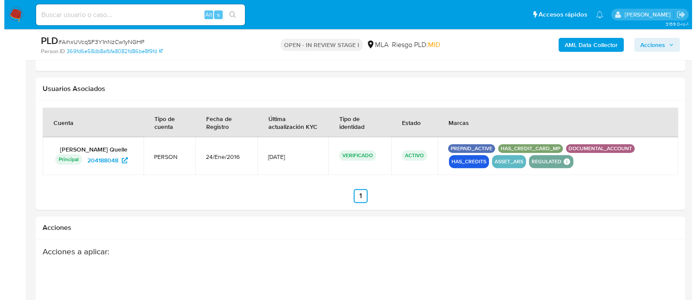
scroll to position [1142, 0]
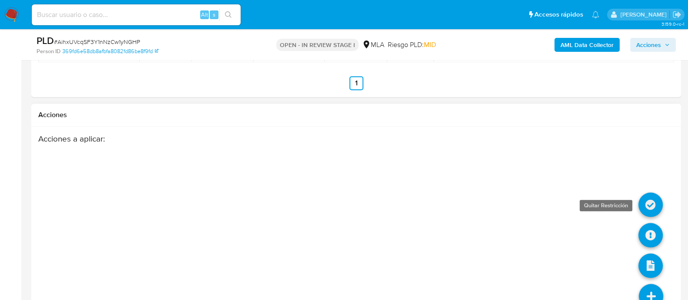
click at [651, 208] on icon at bounding box center [650, 204] width 24 height 24
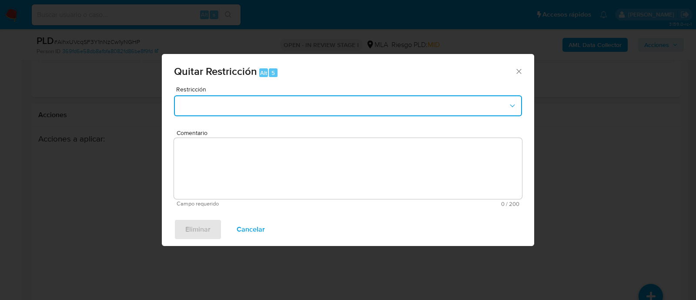
click at [353, 108] on button "Restriction" at bounding box center [348, 105] width 348 height 21
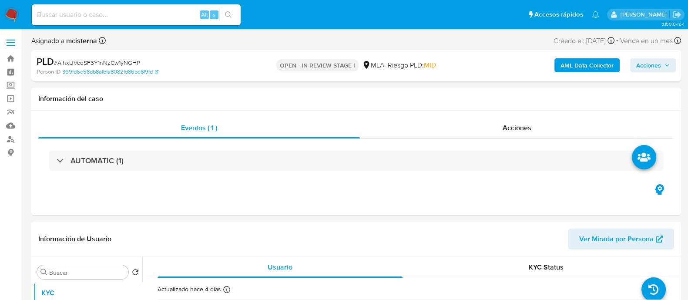
select select "10"
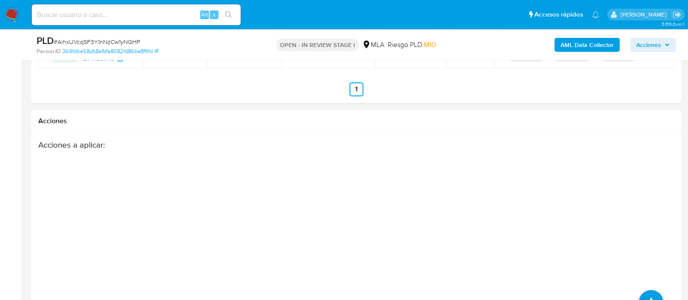
scroll to position [1132, 0]
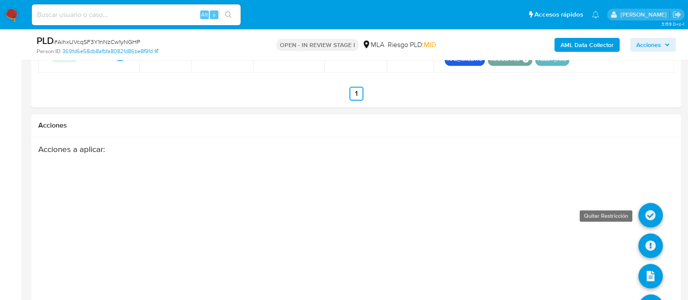
click at [662, 216] on icon at bounding box center [650, 215] width 24 height 24
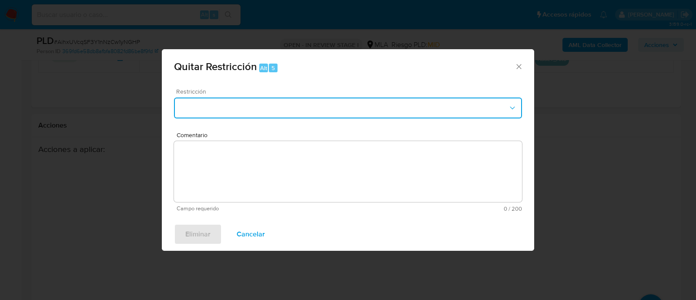
click at [337, 108] on button "Restriction" at bounding box center [348, 107] width 348 height 21
click at [521, 71] on div "Quitar Restricción Alt 5" at bounding box center [348, 65] width 373 height 33
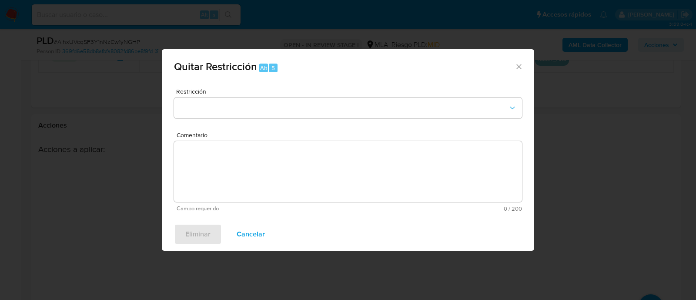
click at [525, 66] on div "Quitar Restricción Alt 5" at bounding box center [348, 65] width 373 height 33
click at [522, 66] on icon "Cerrar ventana" at bounding box center [519, 66] width 9 height 9
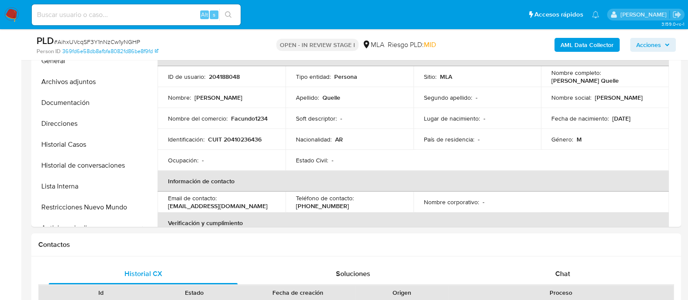
scroll to position [198, 0]
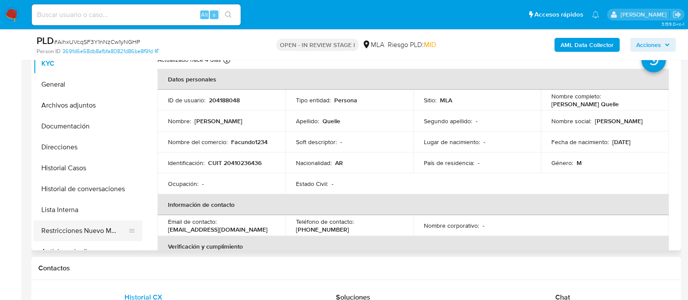
click at [94, 222] on button "Restricciones Nuevo Mundo" at bounding box center [85, 230] width 102 height 21
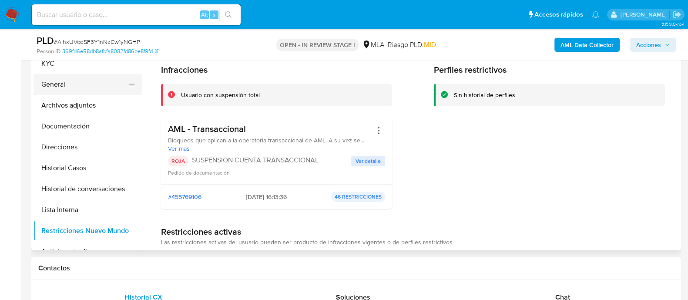
click at [96, 81] on button "General" at bounding box center [85, 84] width 102 height 21
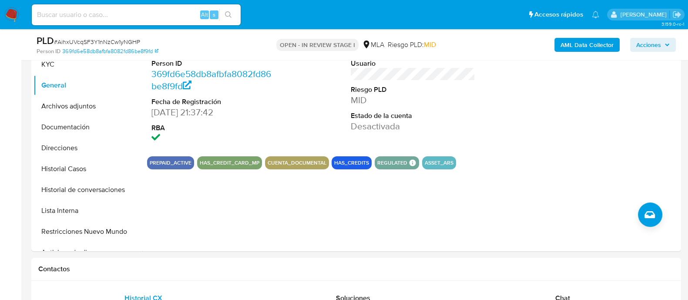
scroll to position [111, 0]
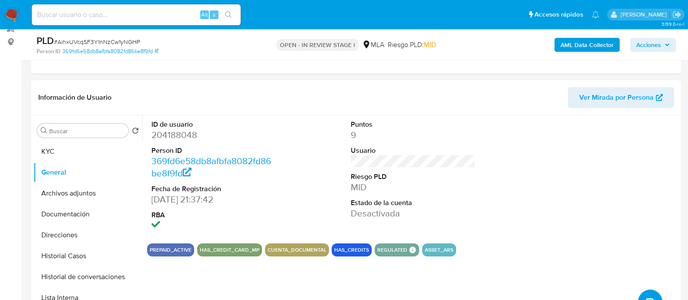
click at [194, 134] on dd "204188048" at bounding box center [213, 135] width 124 height 12
copy dd "204188048"
click at [13, 12] on img at bounding box center [11, 14] width 15 height 15
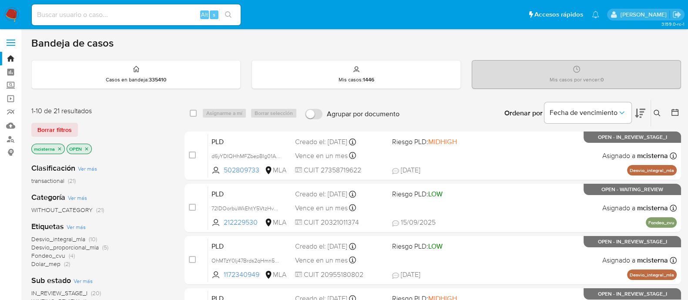
click at [658, 112] on icon at bounding box center [657, 113] width 7 height 7
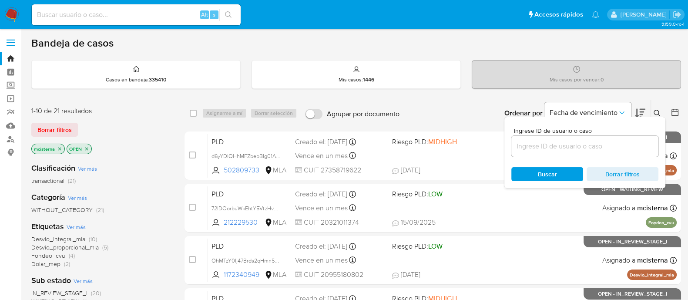
click at [569, 148] on input at bounding box center [584, 146] width 147 height 11
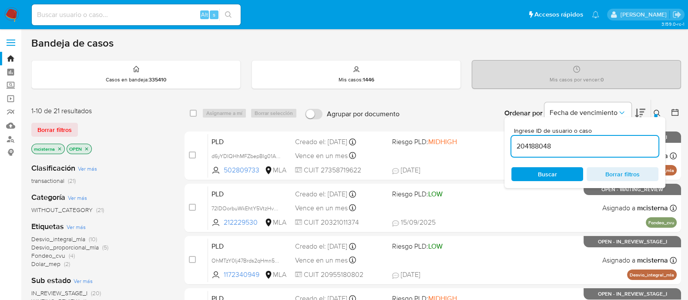
type input "204188048"
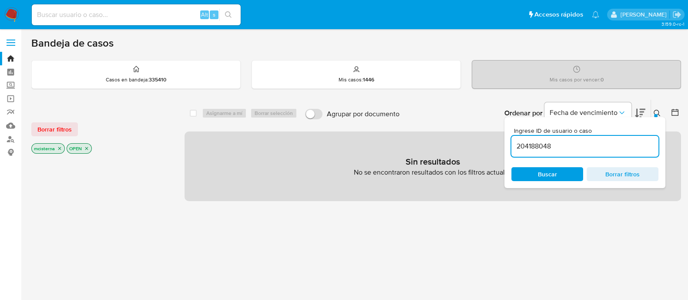
click at [58, 147] on icon "close-filter" at bounding box center [59, 148] width 5 height 5
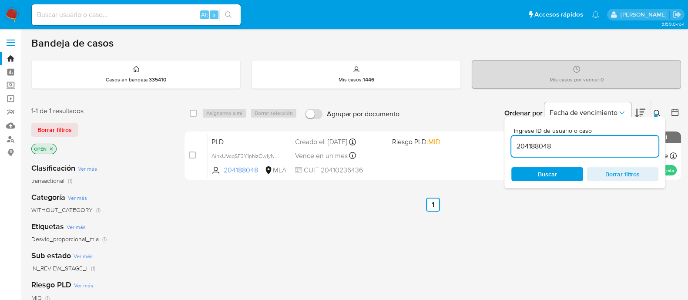
click at [187, 111] on div "select-all-cases-checkbox Asignarme a mí Borrar selección Agrupar por documento…" at bounding box center [433, 113] width 497 height 27
click at [191, 113] on input "checkbox" at bounding box center [193, 113] width 7 height 7
checkbox input "true"
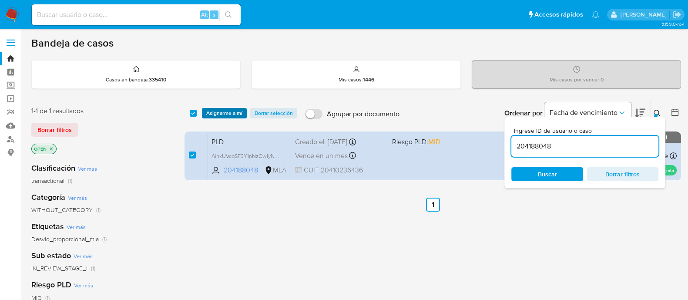
click at [217, 115] on span "Asignarme a mí" at bounding box center [224, 113] width 36 height 9
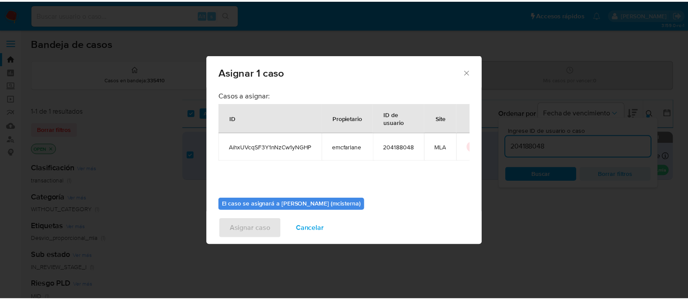
scroll to position [45, 0]
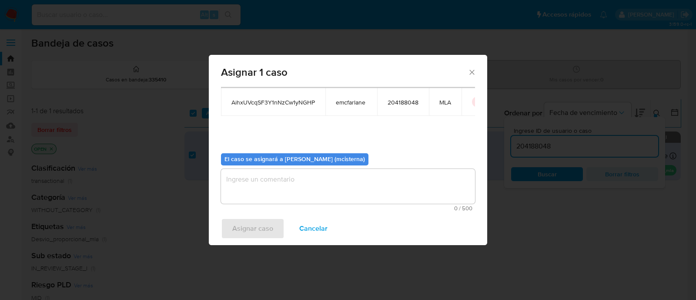
click at [401, 202] on textarea "assign-modal" at bounding box center [348, 186] width 254 height 35
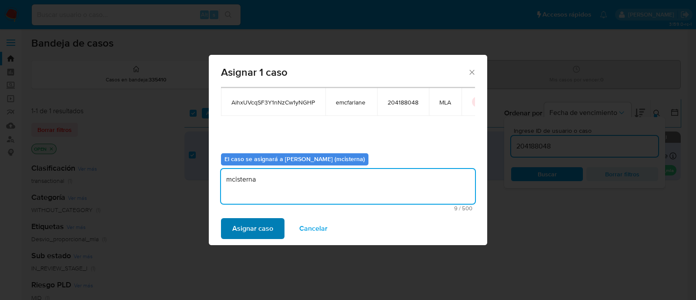
type textarea "mcisterna"
click at [252, 225] on span "Asignar caso" at bounding box center [252, 228] width 41 height 19
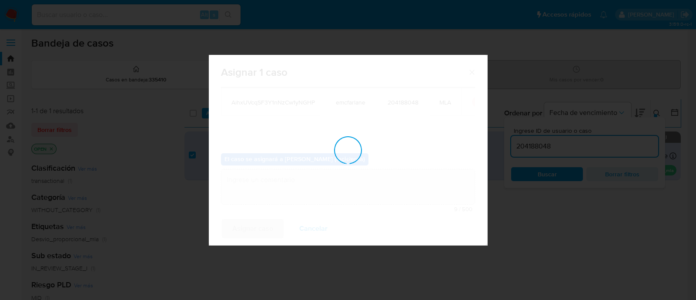
checkbox input "false"
